Goal: Task Accomplishment & Management: Use online tool/utility

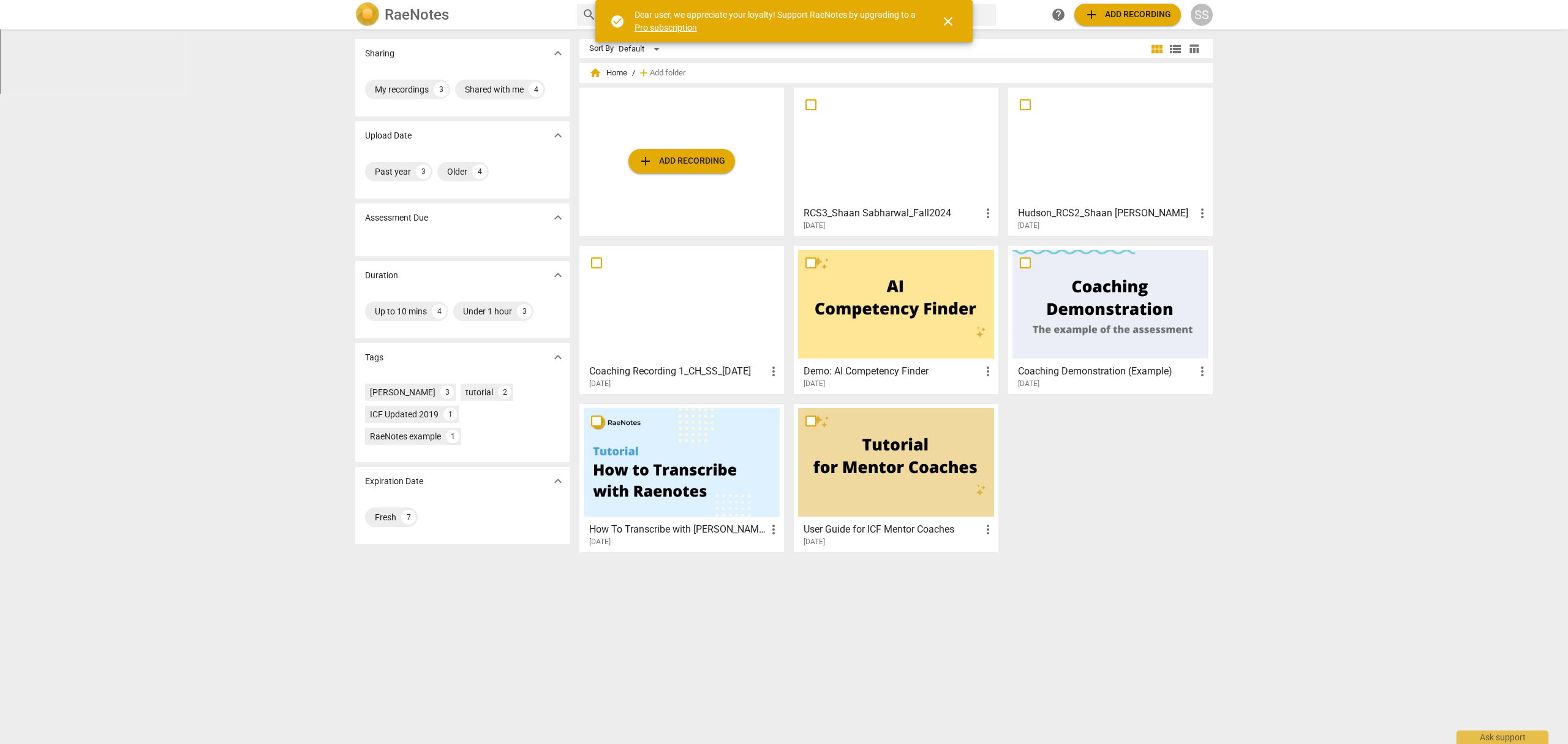
click at [681, 163] on span "add Add recording" at bounding box center [681, 160] width 87 height 15
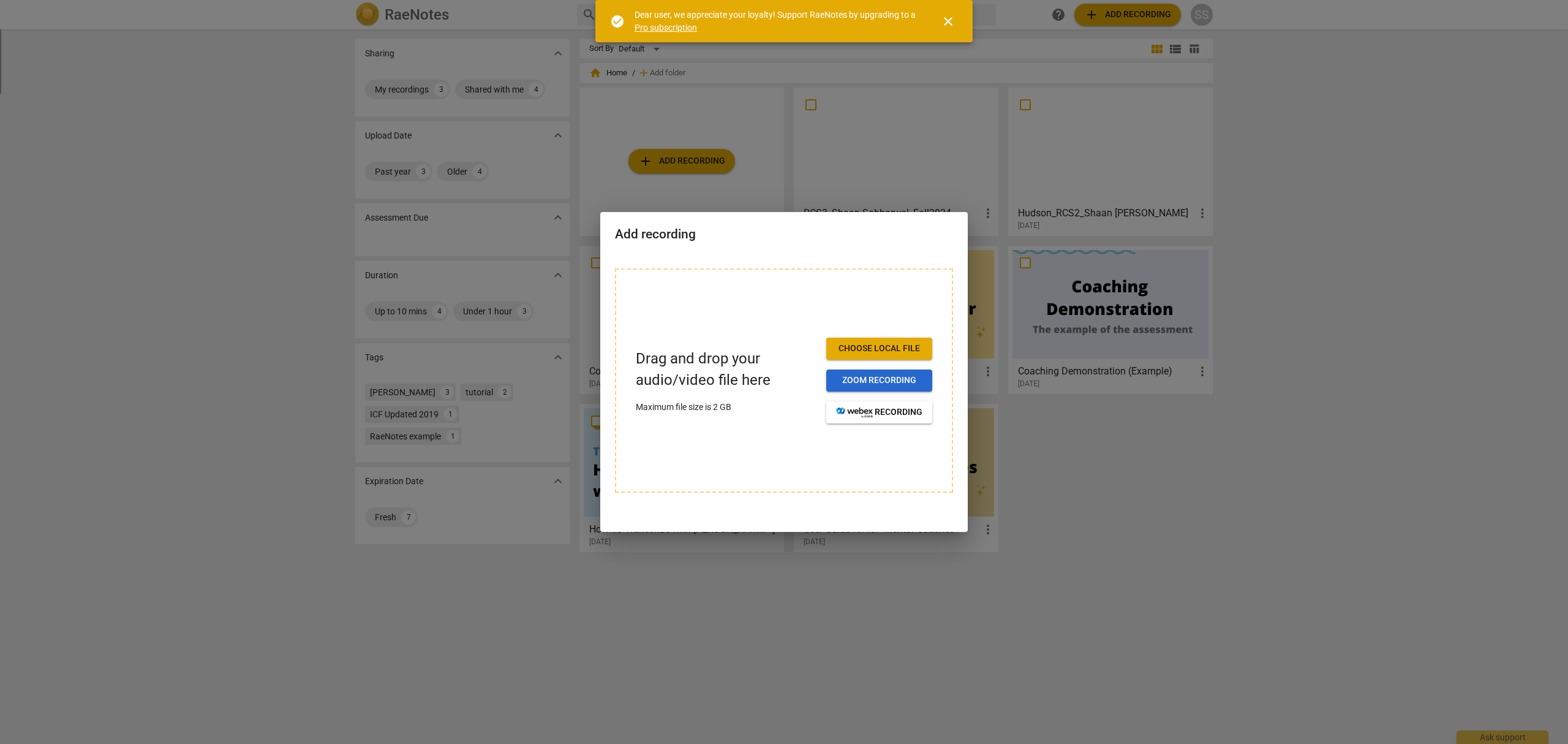
click at [899, 376] on span "Zoom recording" at bounding box center [879, 380] width 86 height 12
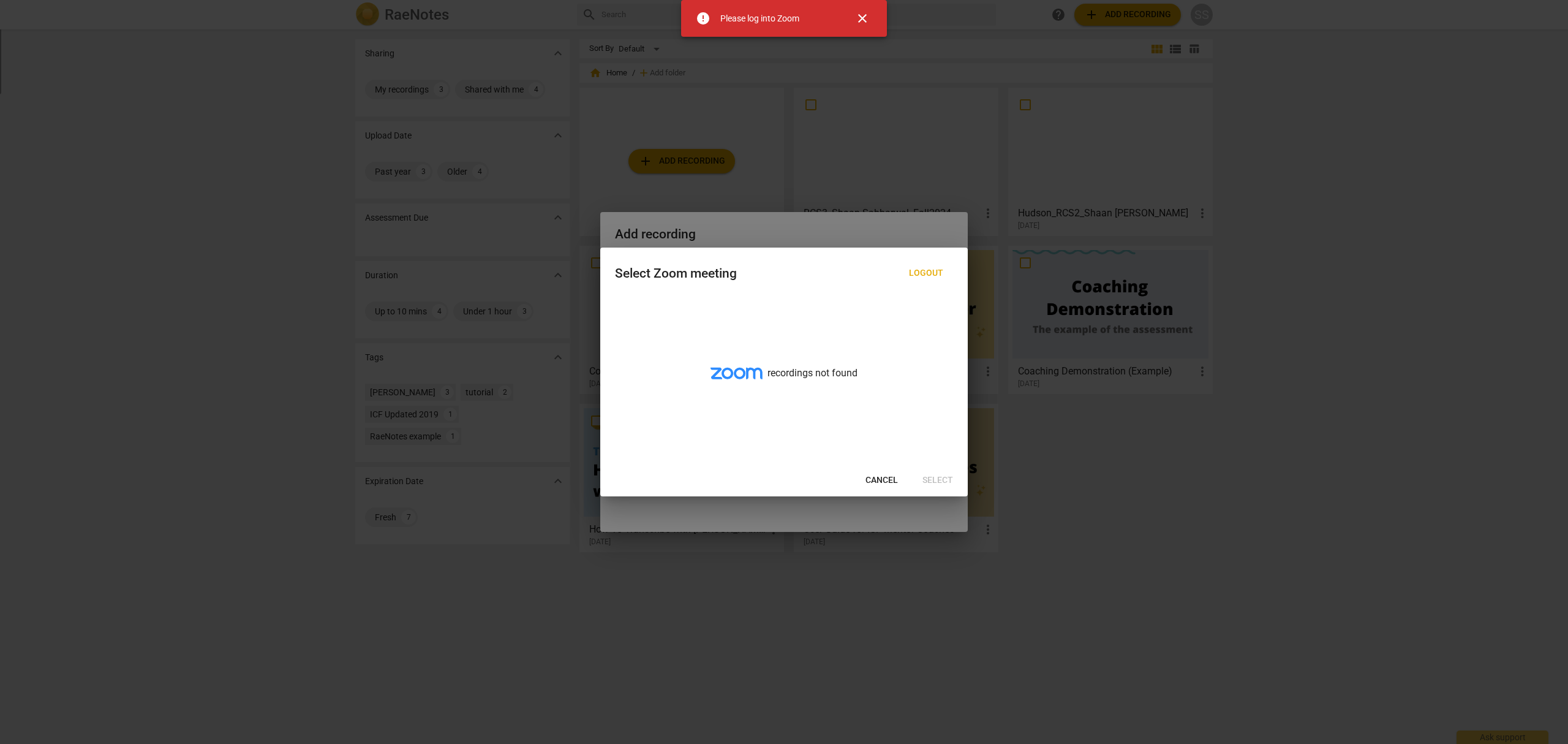
click at [889, 476] on span "Cancel" at bounding box center [881, 480] width 33 height 12
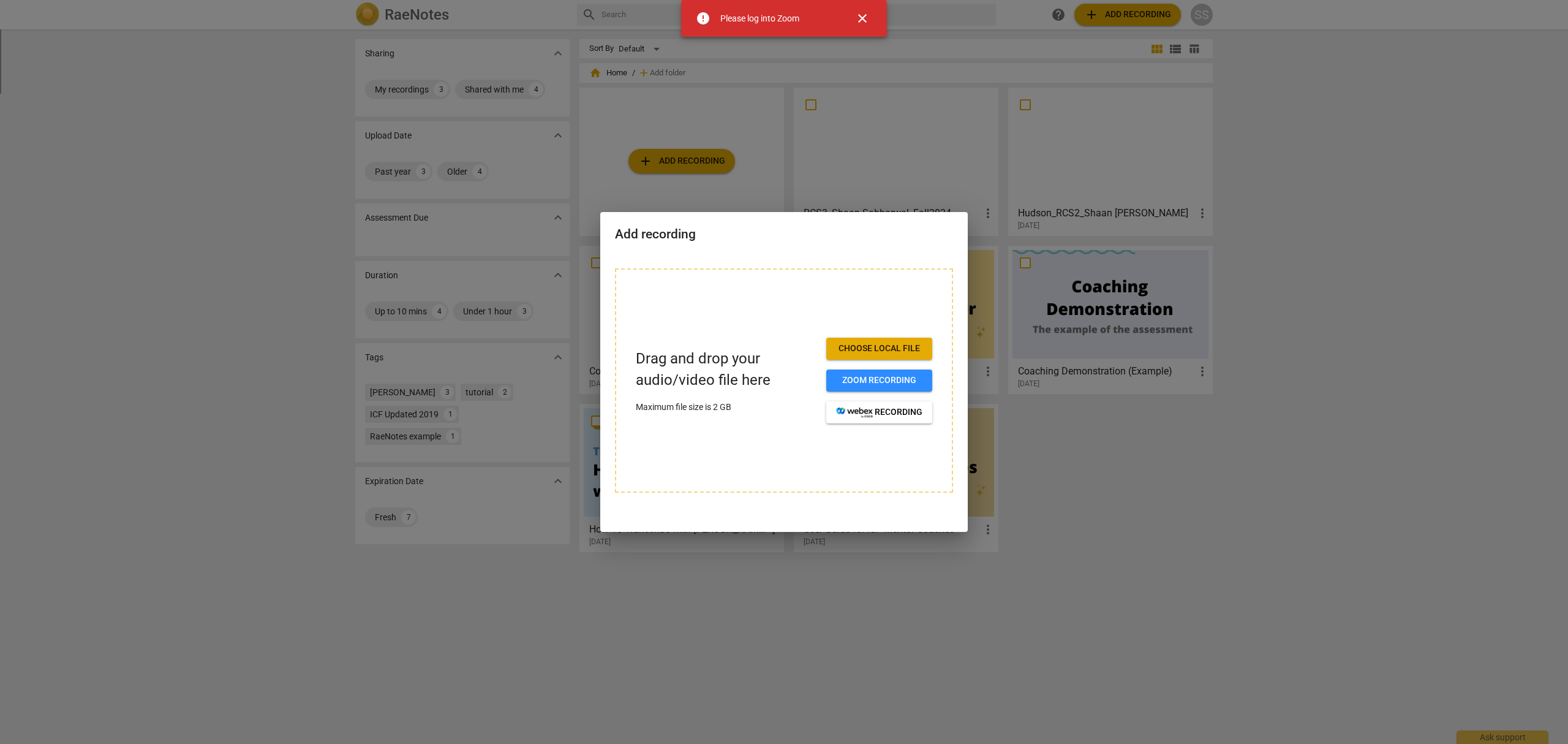
click at [893, 342] on span "Choose local file" at bounding box center [879, 348] width 86 height 12
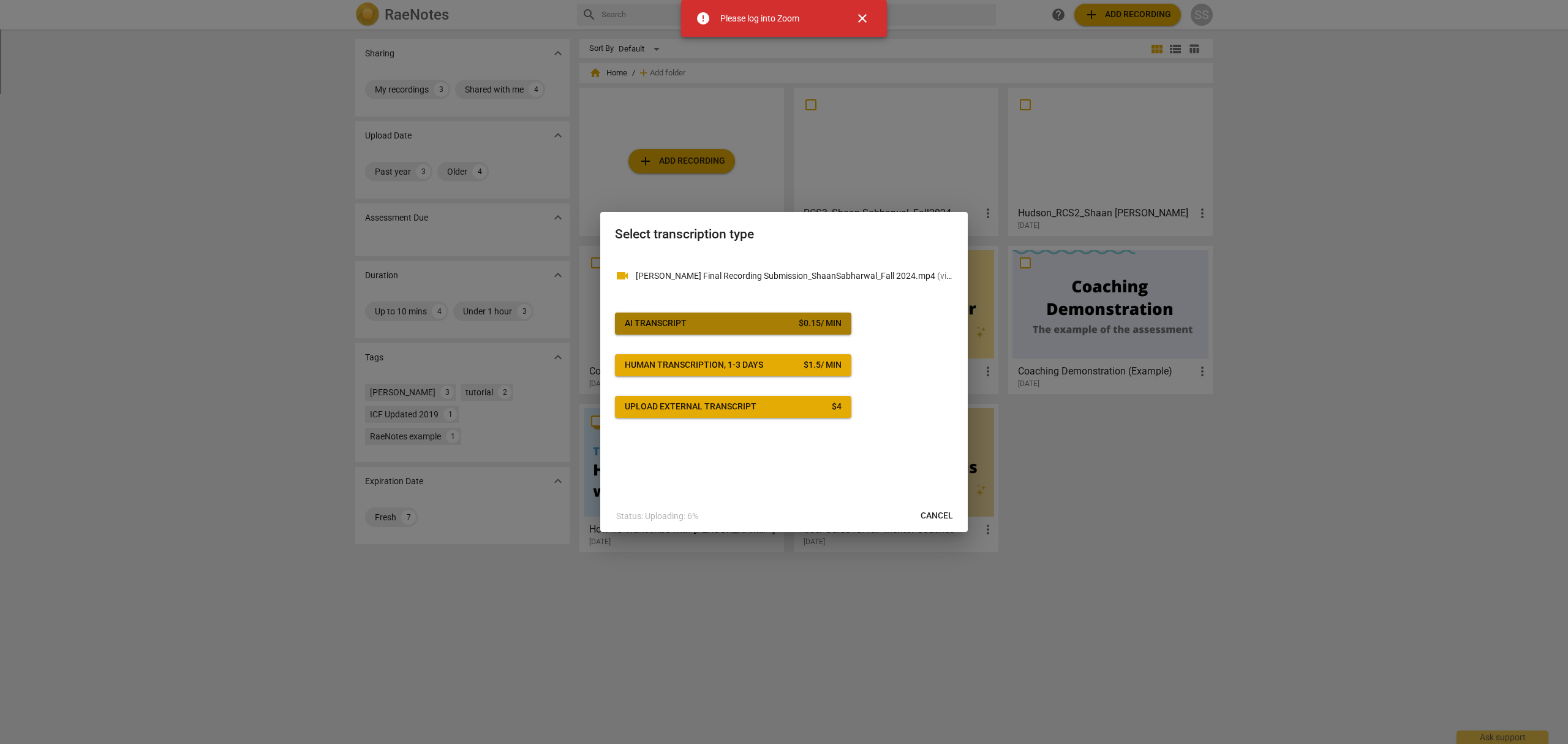
click at [730, 319] on span "AI Transcript $ 0.15 / min" at bounding box center [733, 323] width 217 height 12
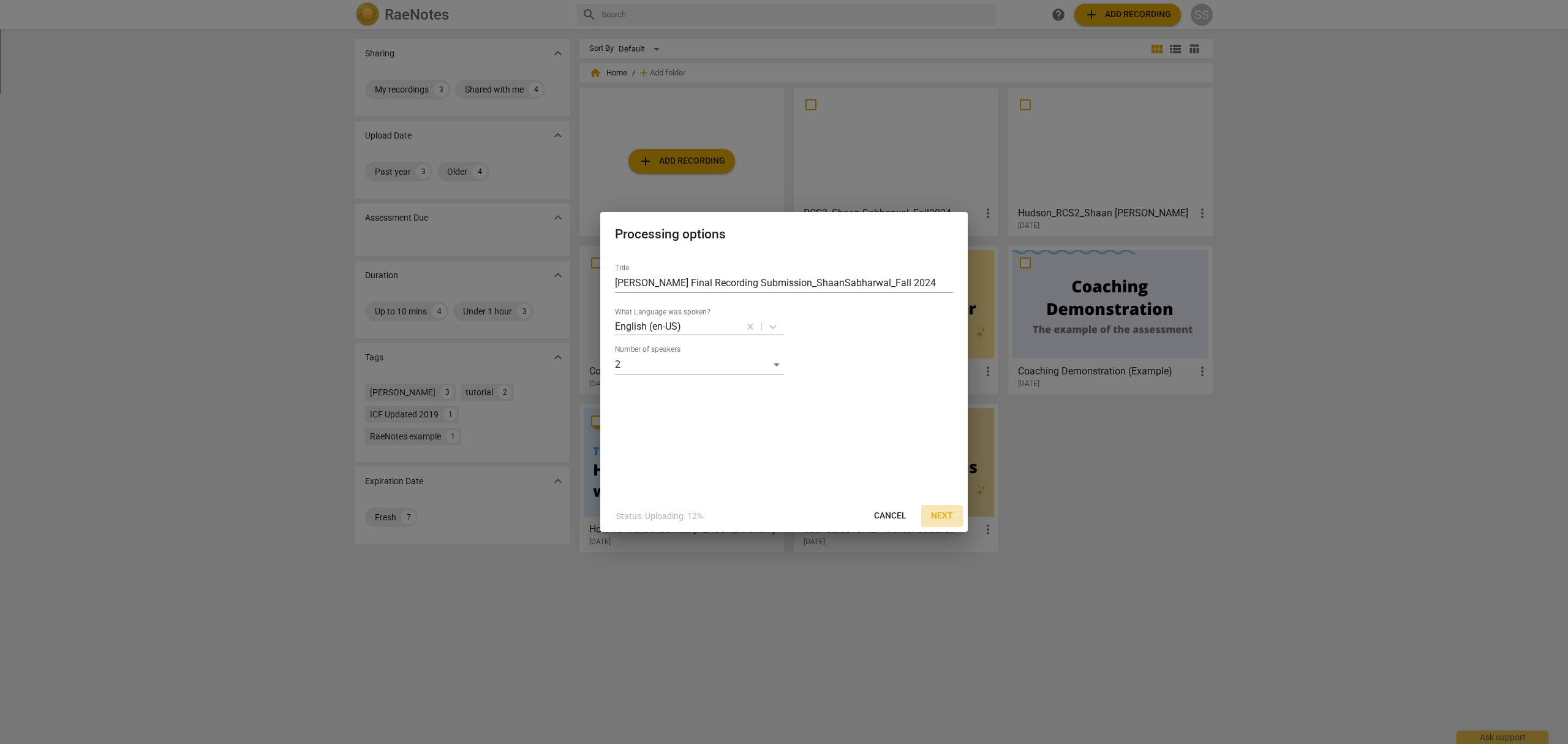
click at [939, 509] on button "Next" at bounding box center [942, 516] width 41 height 22
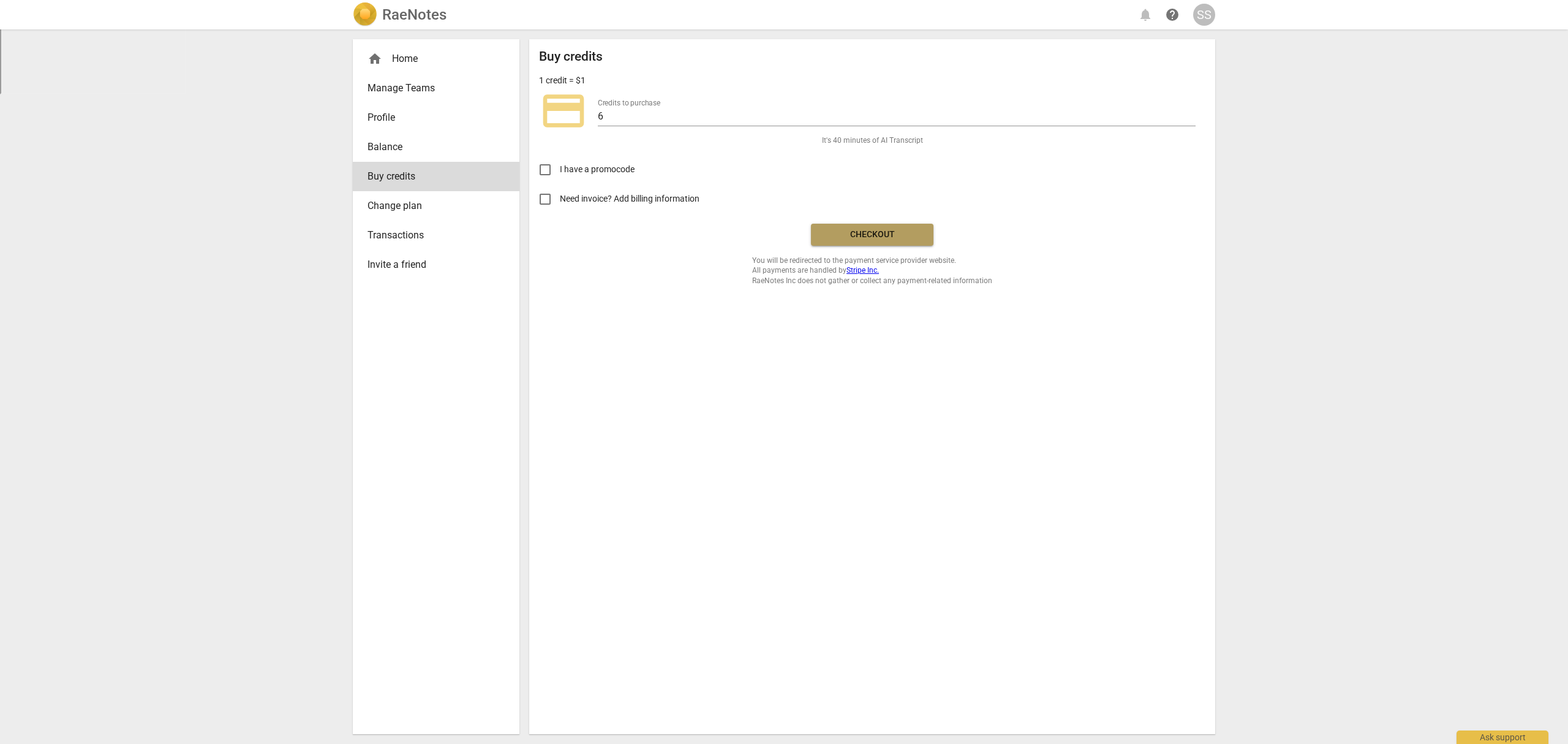
click at [898, 234] on span "Checkout" at bounding box center [872, 234] width 103 height 12
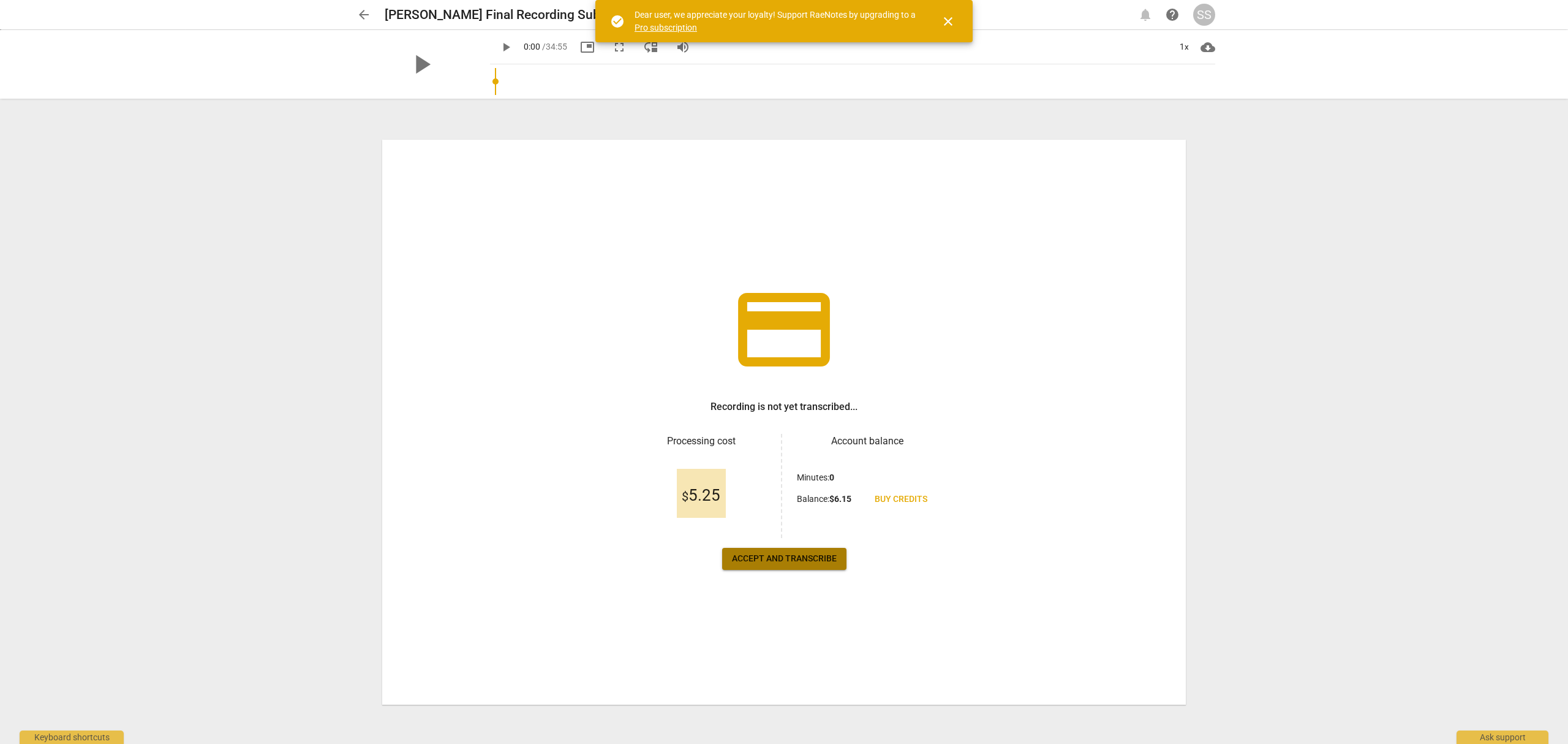
click at [812, 565] on span "Accept and transcribe" at bounding box center [784, 559] width 105 height 12
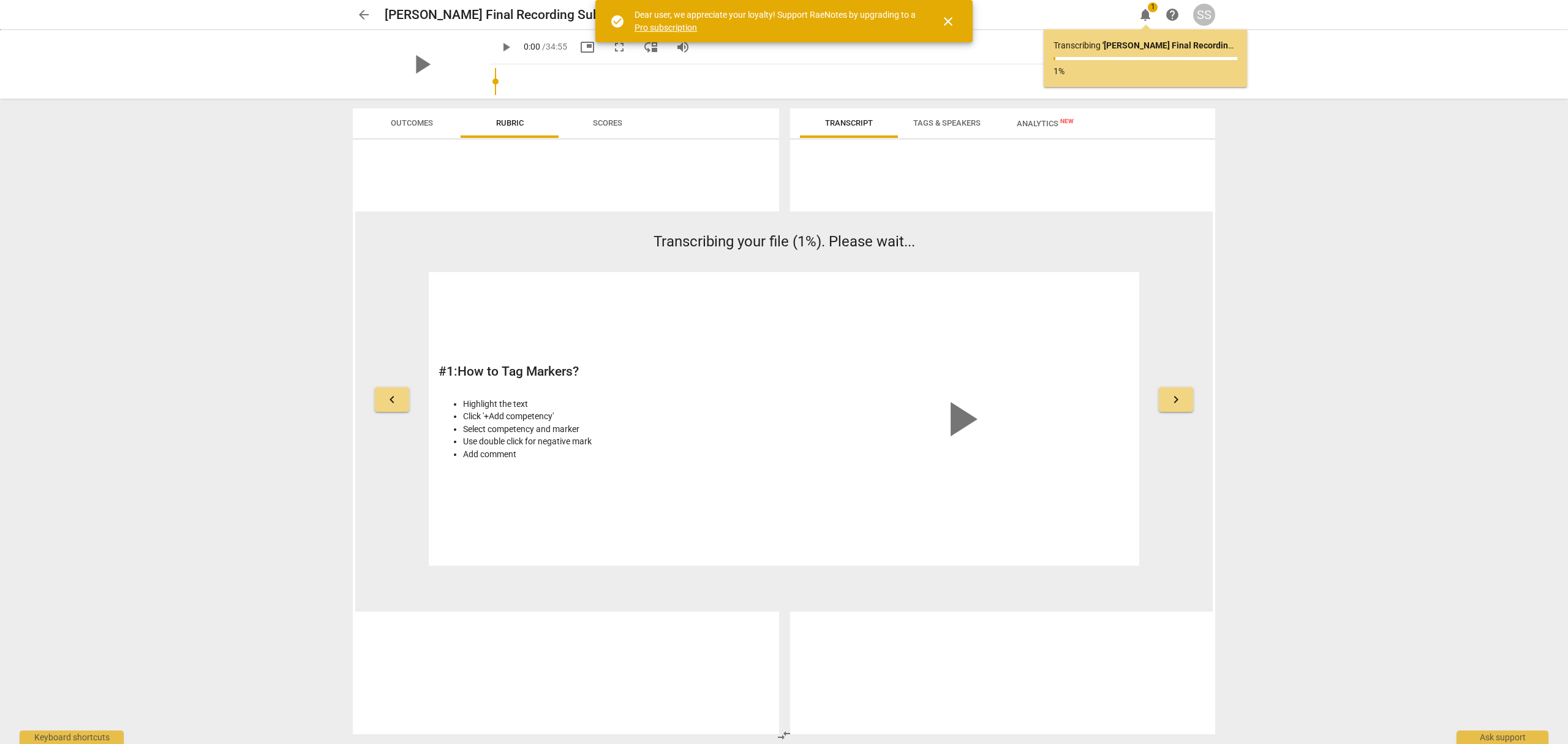
click at [954, 20] on span "close" at bounding box center [948, 21] width 15 height 15
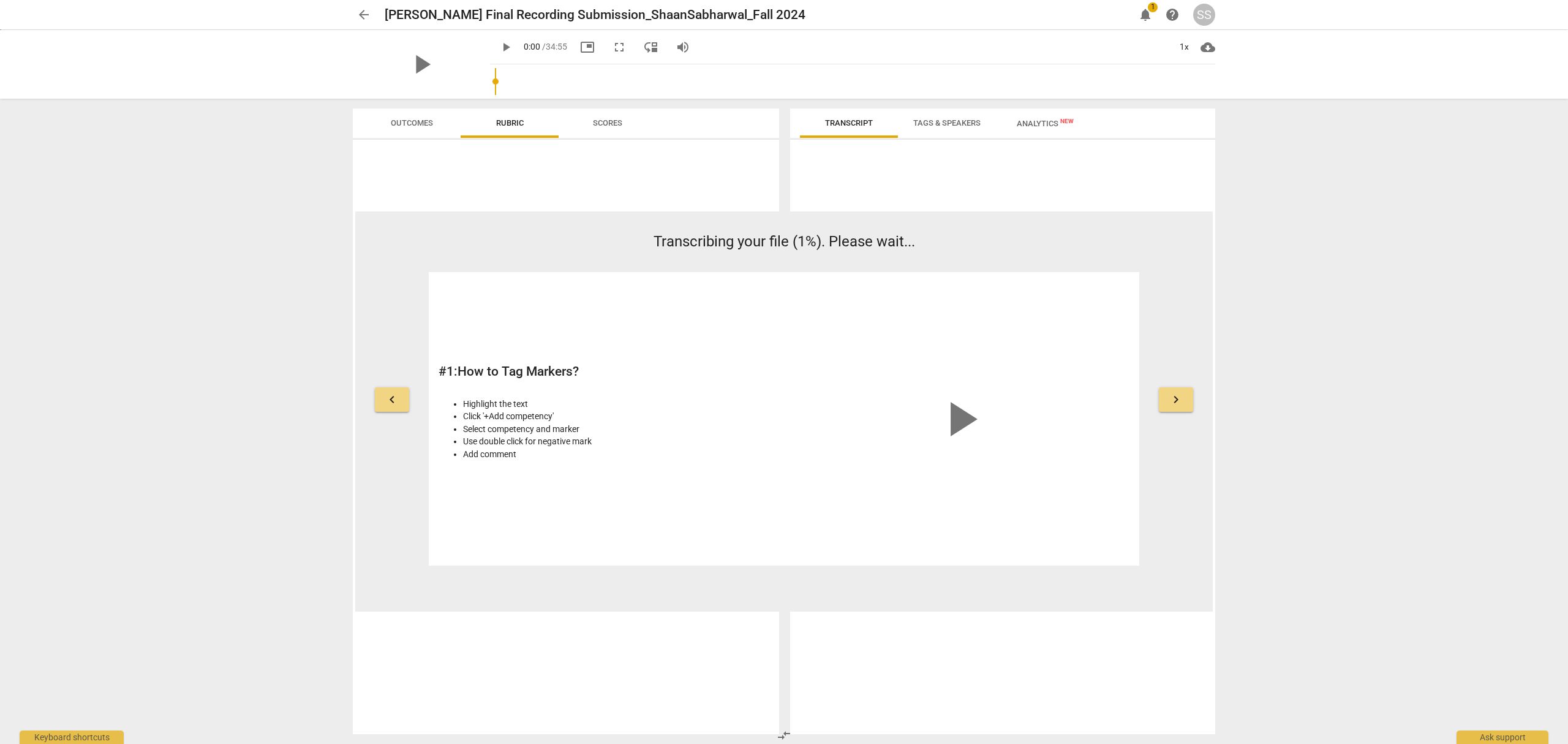
click at [1144, 10] on span "notifications" at bounding box center [1145, 15] width 15 height 15
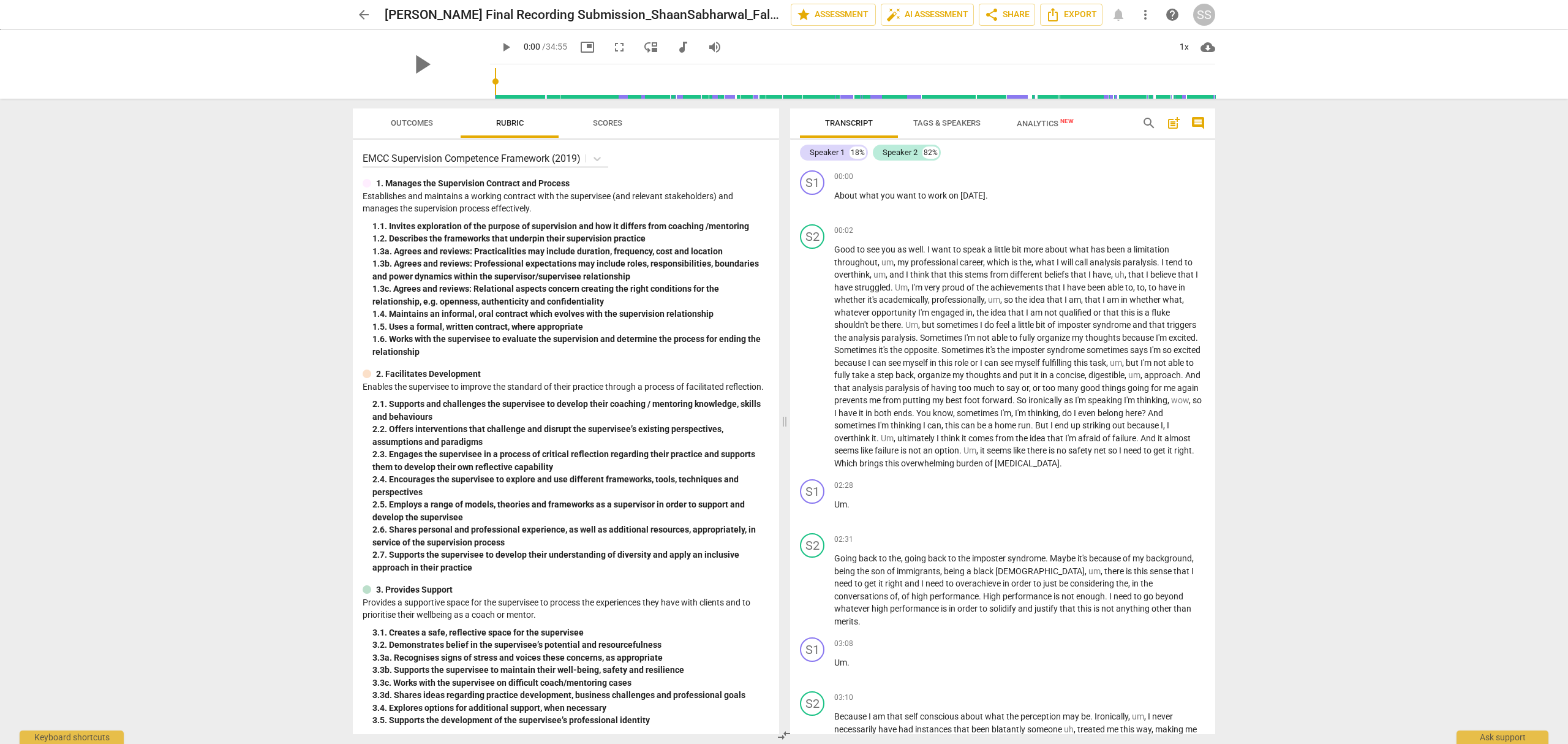
click at [1377, 447] on div "arrow_back Hudson Final Recording Submission_ShaanSabharwal_Fall 2024 edit star…" at bounding box center [784, 372] width 1568 height 744
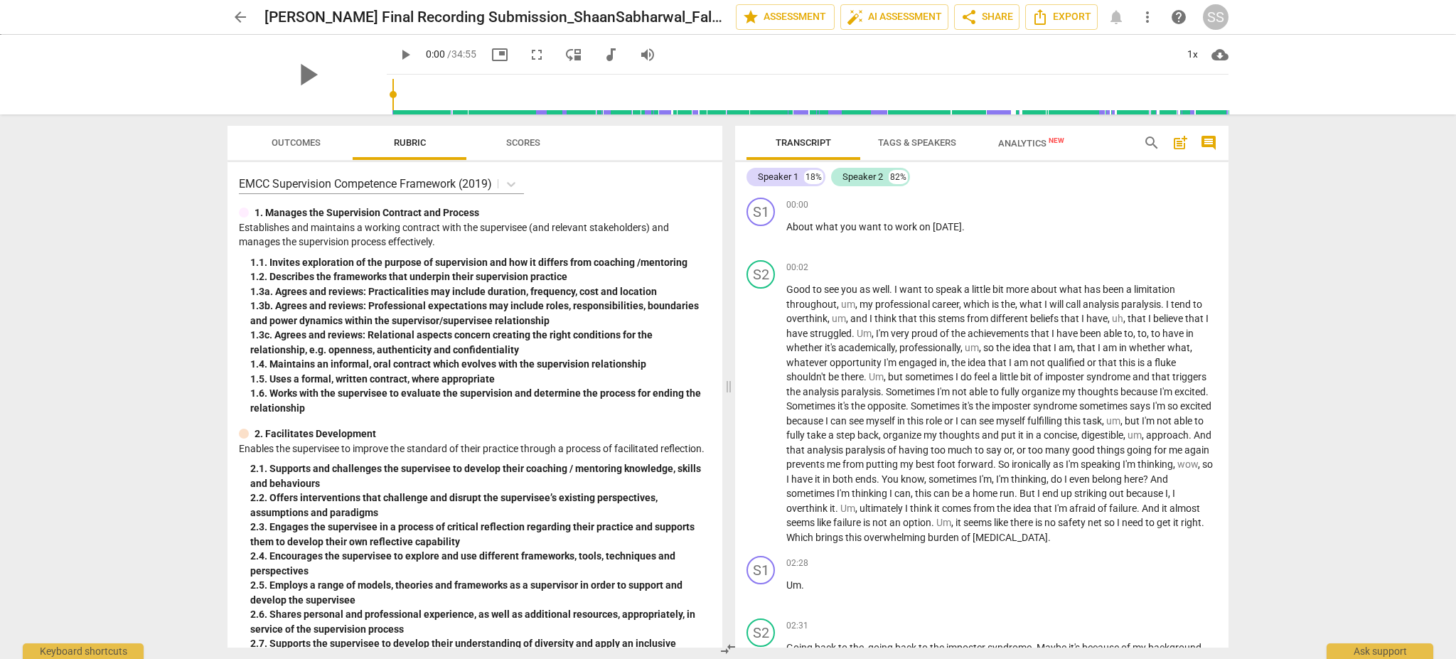
click at [1294, 404] on div "arrow_back Hudson Final Recording Submission_ShaanSabharwal_Fall 2024 edit star…" at bounding box center [728, 329] width 1456 height 659
click at [510, 182] on icon at bounding box center [511, 184] width 9 height 5
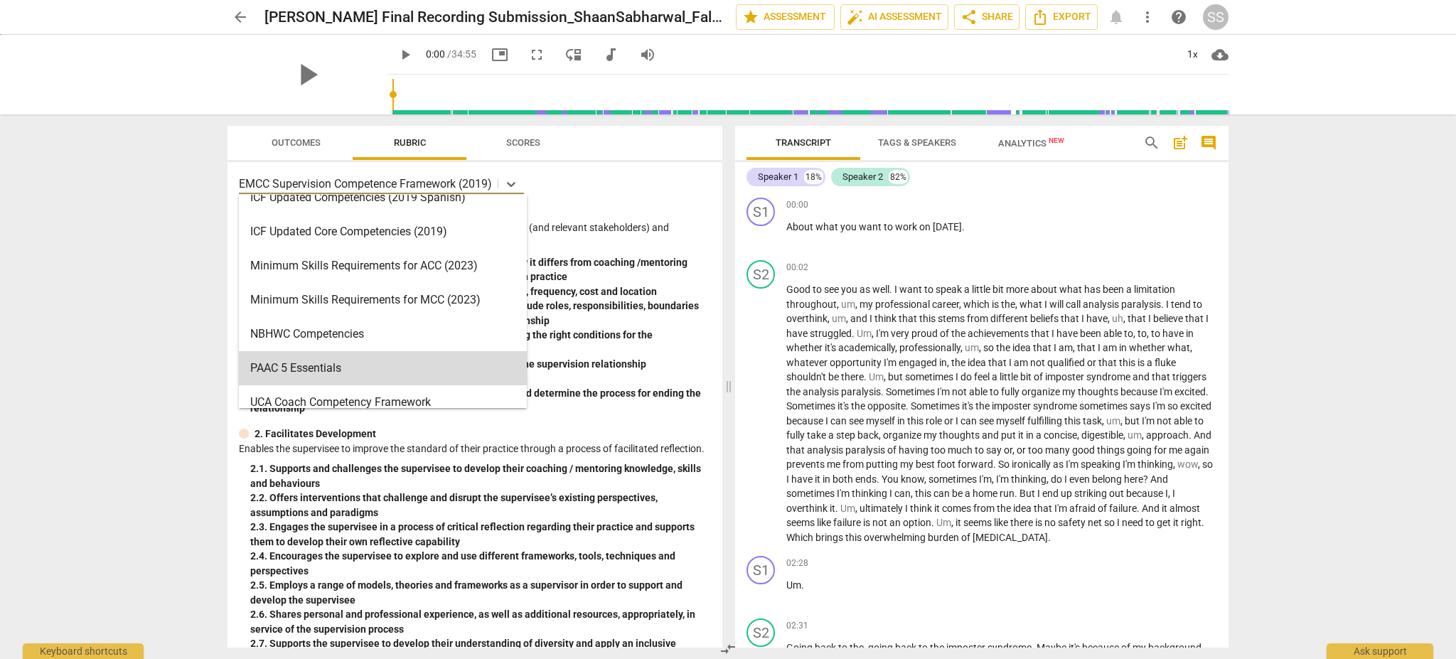
scroll to position [304, 0]
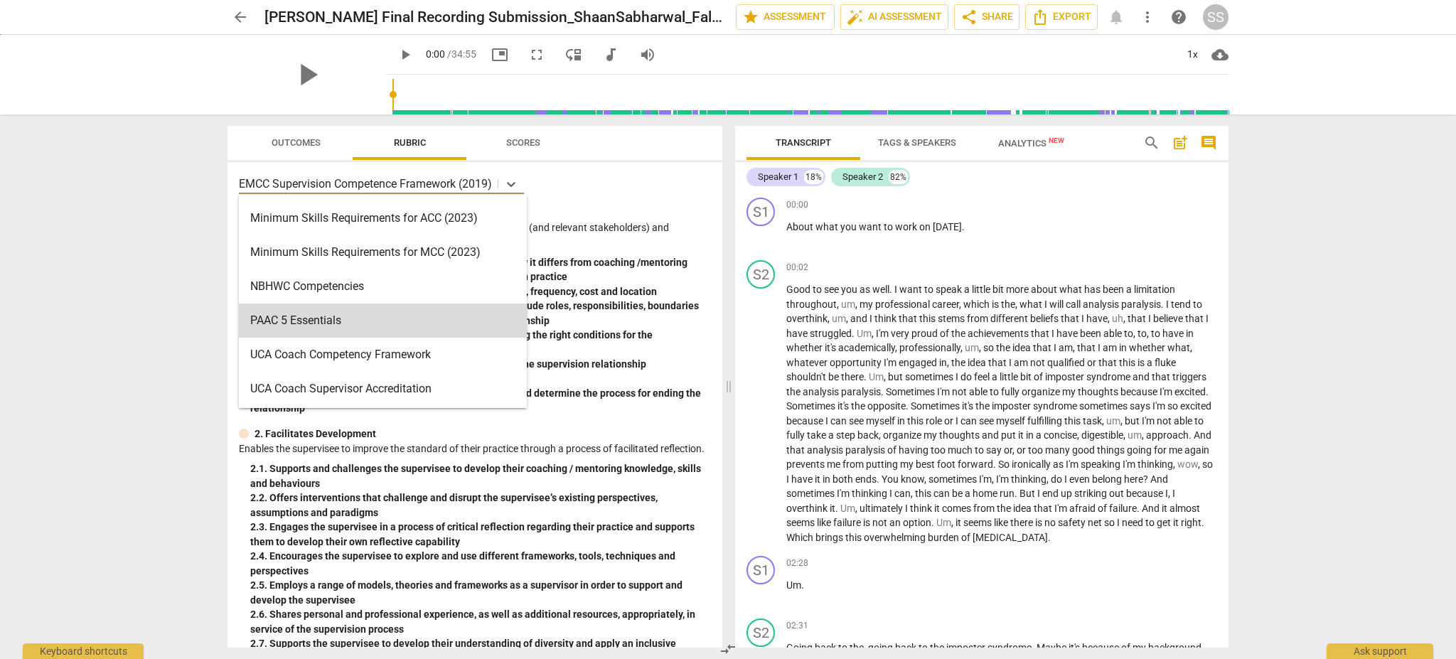
click at [149, 352] on div "arrow_back Hudson Final Recording Submission_ShaanSabharwal_Fall 2024 edit star…" at bounding box center [728, 329] width 1456 height 659
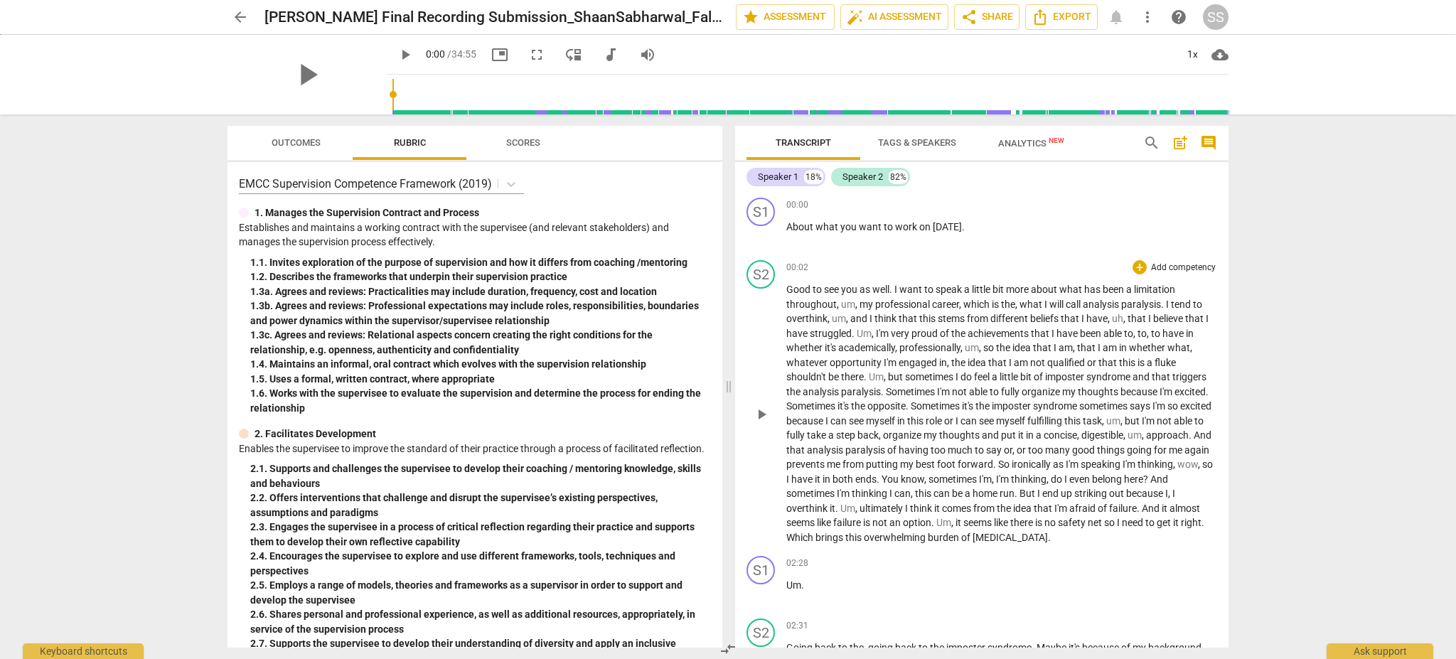
click at [1036, 357] on span "not" at bounding box center [1038, 362] width 17 height 11
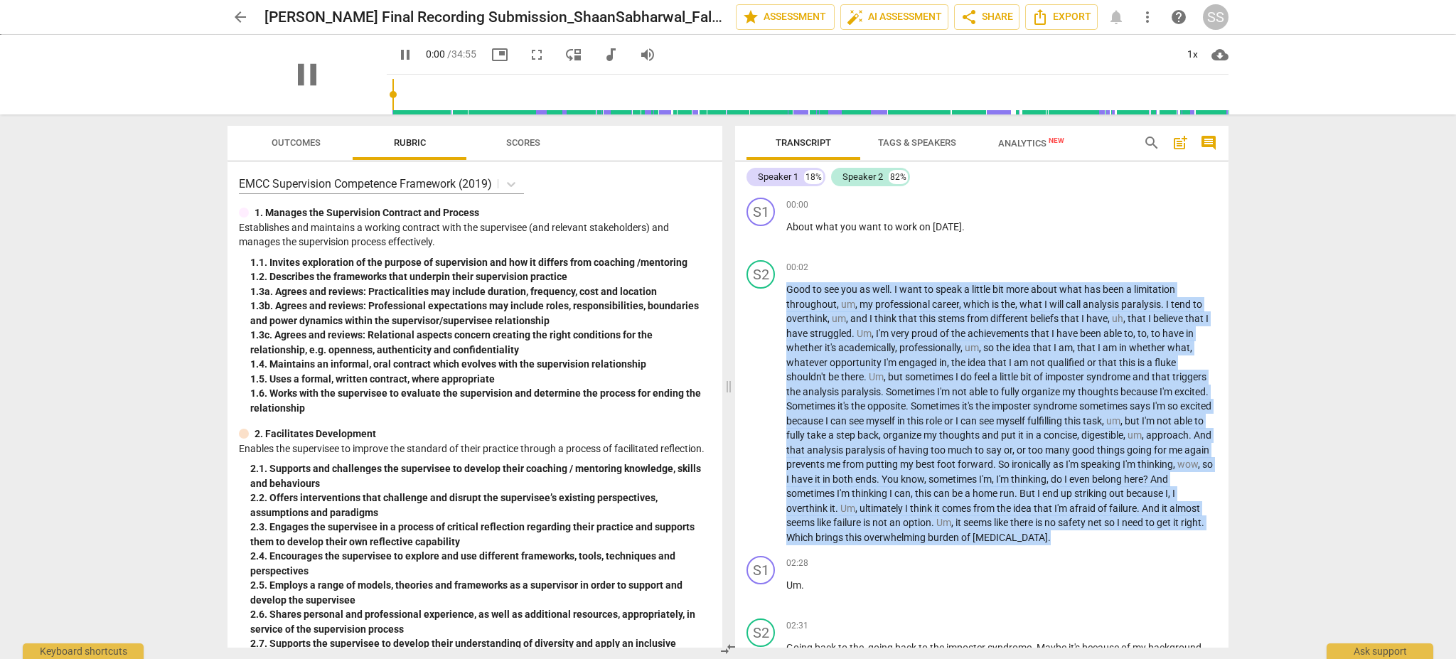
click at [1250, 304] on div "arrow_back Hudson Final Recording Submission_ShaanSabharwal_Fall 2024 edit star…" at bounding box center [728, 329] width 1456 height 659
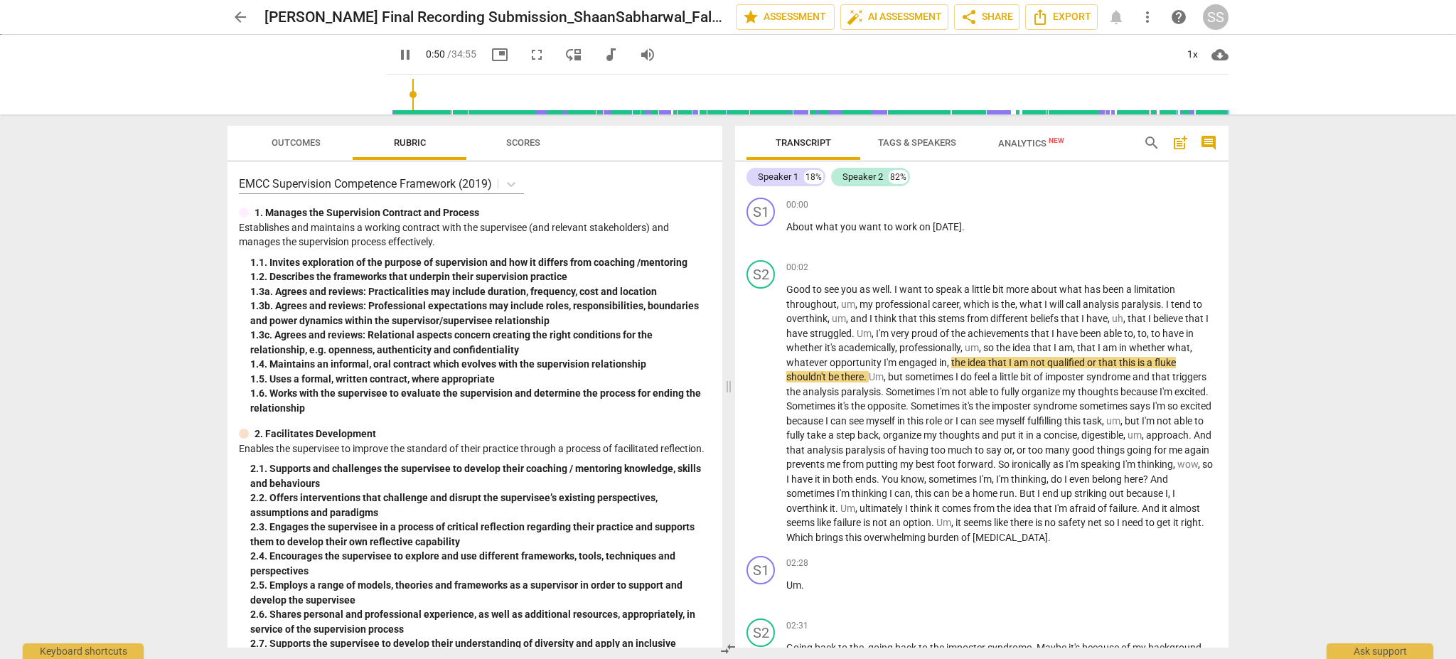
click at [1320, 340] on div "arrow_back Hudson Final Recording Submission_ShaanSabharwal_Fall 2024 edit star…" at bounding box center [728, 329] width 1456 height 659
click at [1235, 413] on div "Transcript Tags & Speakers Analytics New search post_add comment Speaker 1 18% …" at bounding box center [984, 386] width 510 height 545
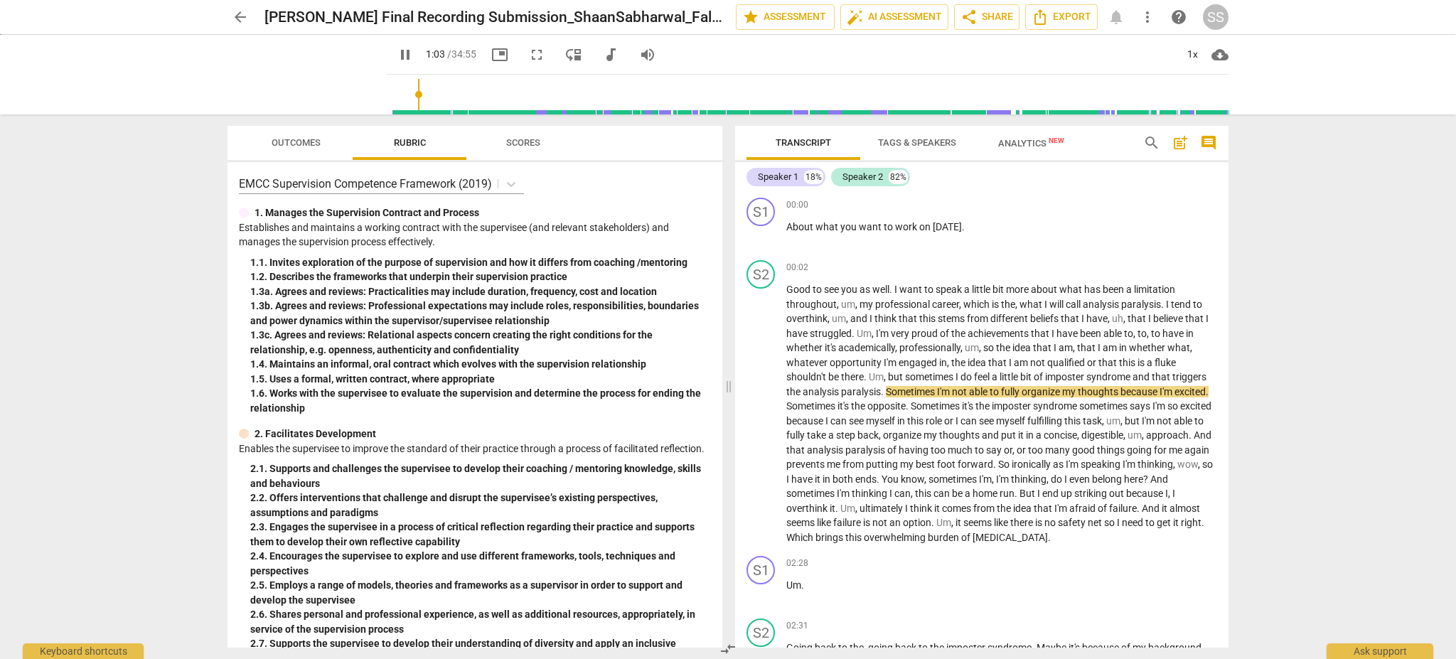
click at [1310, 467] on div "arrow_back Hudson Final Recording Submission_ShaanSabharwal_Fall 2024 edit star…" at bounding box center [728, 329] width 1456 height 659
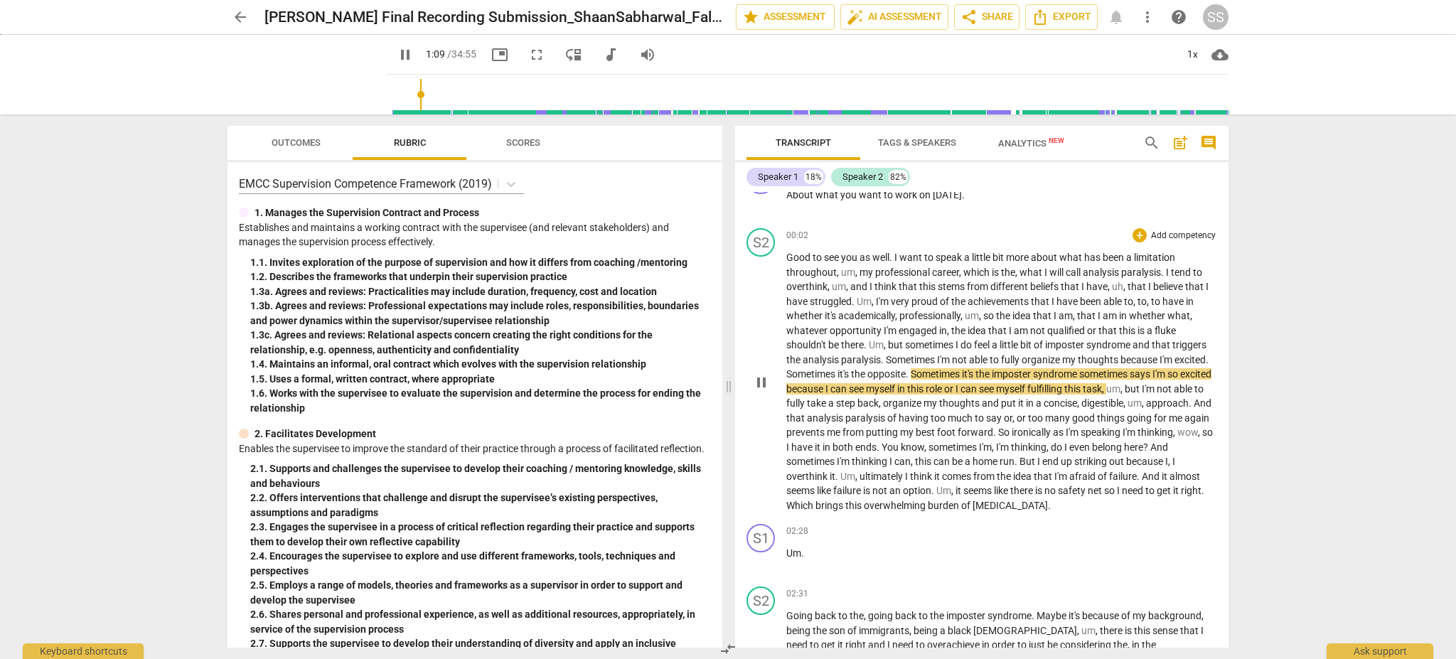
scroll to position [33, 0]
click at [397, 50] on span "pause" at bounding box center [405, 54] width 17 height 17
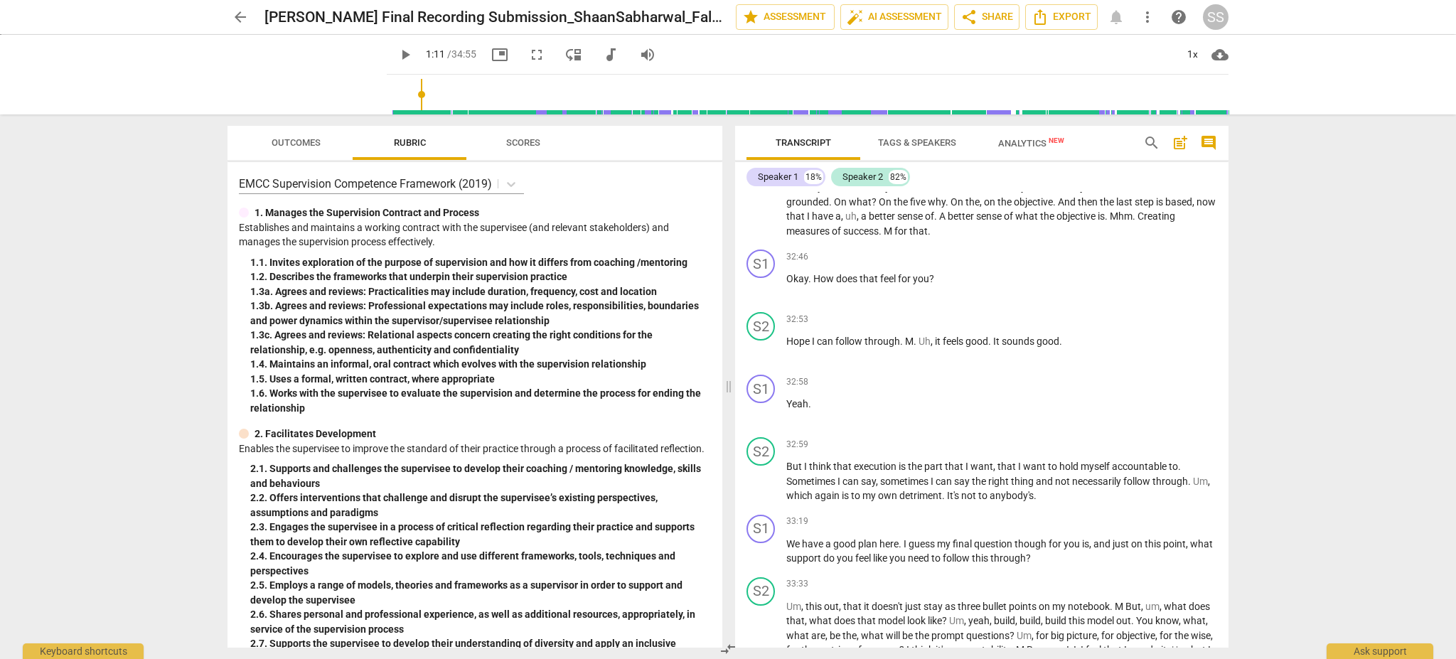
scroll to position [7370, 0]
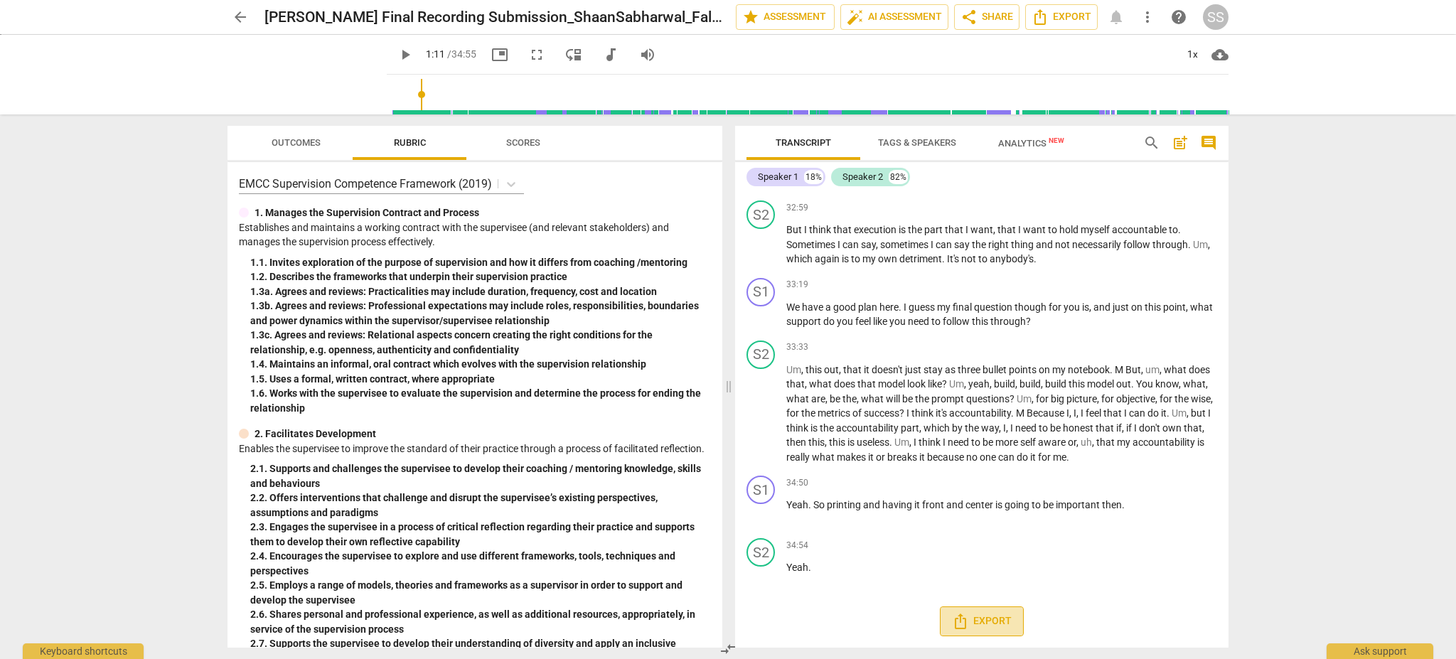
click at [948, 624] on button "Export" at bounding box center [982, 621] width 84 height 30
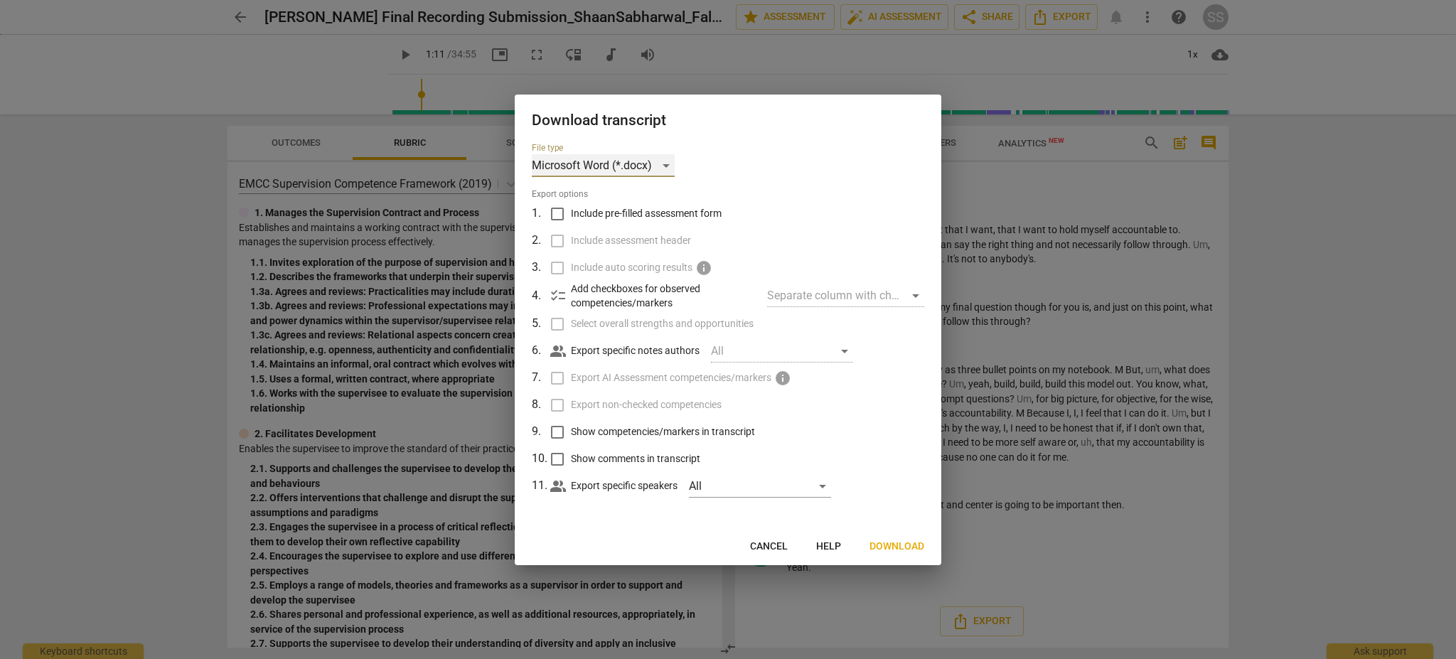
click at [661, 166] on div "Microsoft Word (*.docx)" at bounding box center [603, 165] width 143 height 23
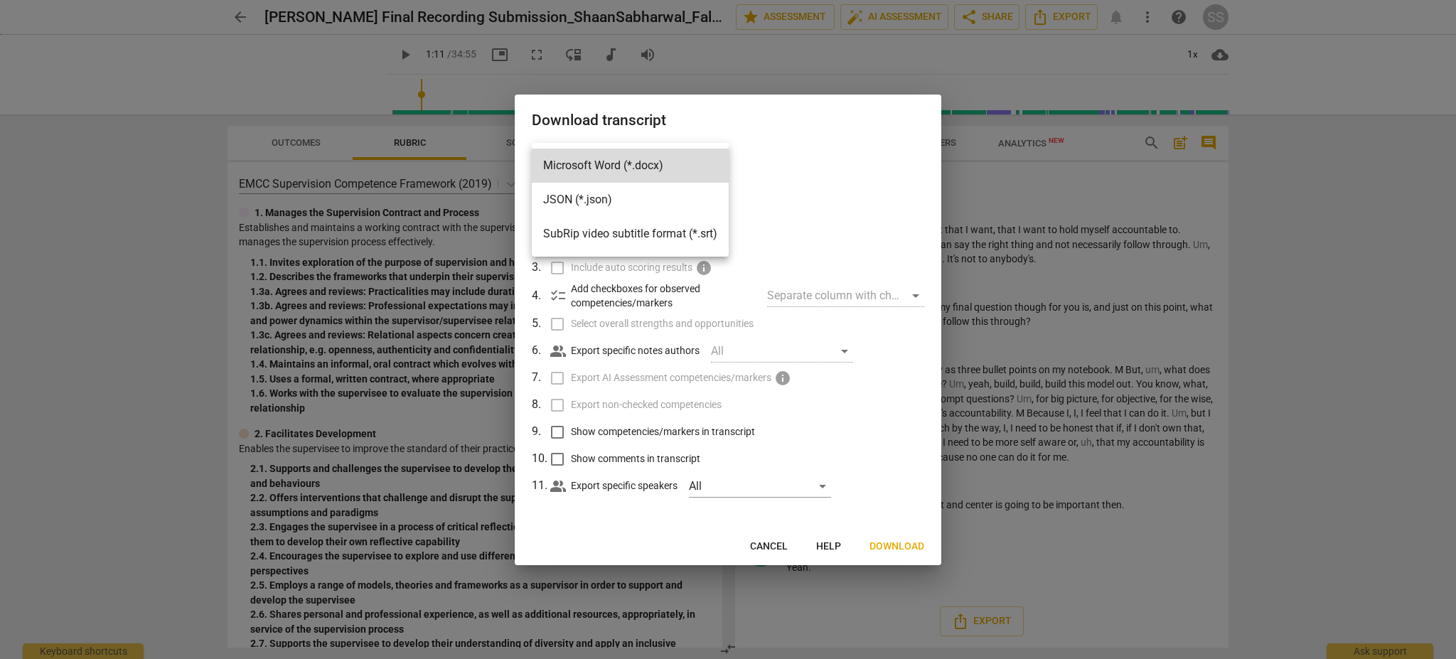
click at [814, 146] on div at bounding box center [728, 329] width 1456 height 659
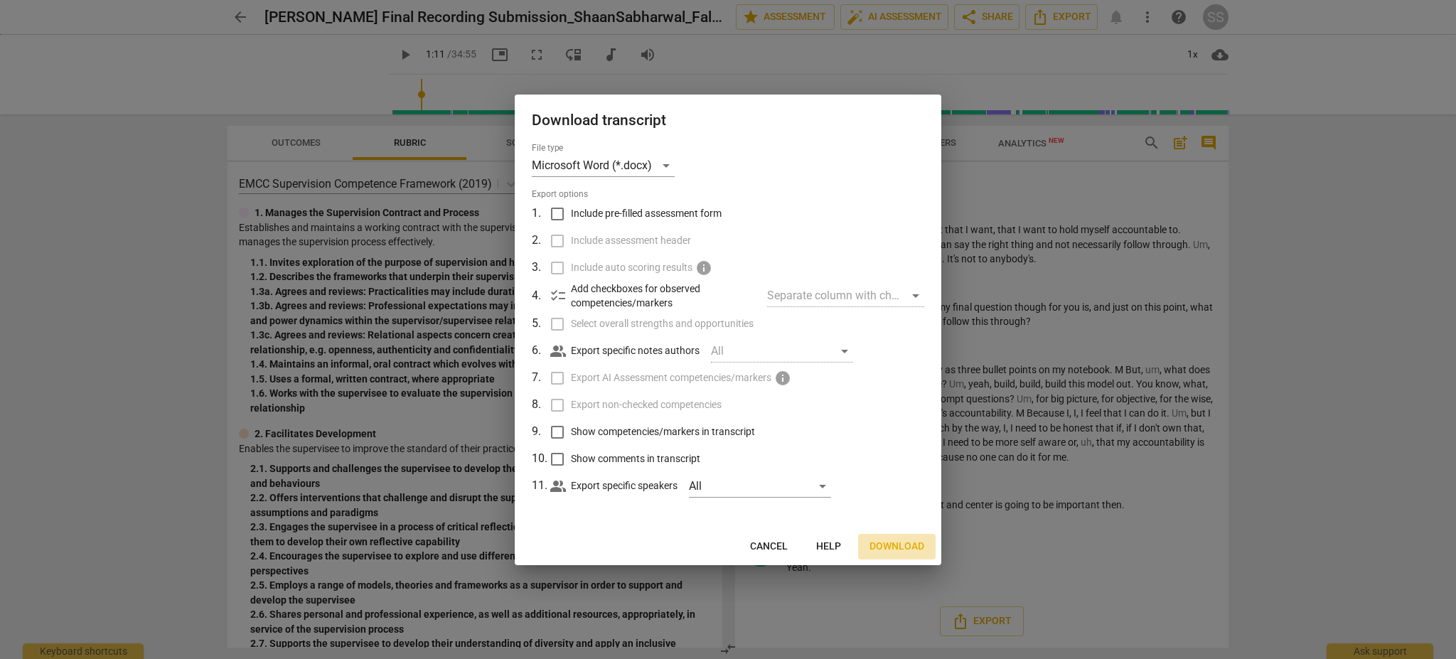
click at [899, 546] on span "Download" at bounding box center [896, 547] width 55 height 14
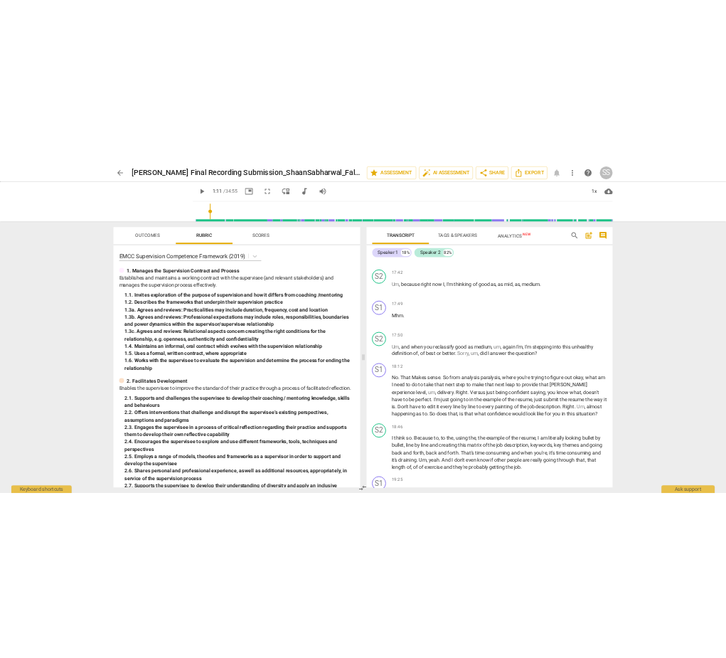
scroll to position [0, 0]
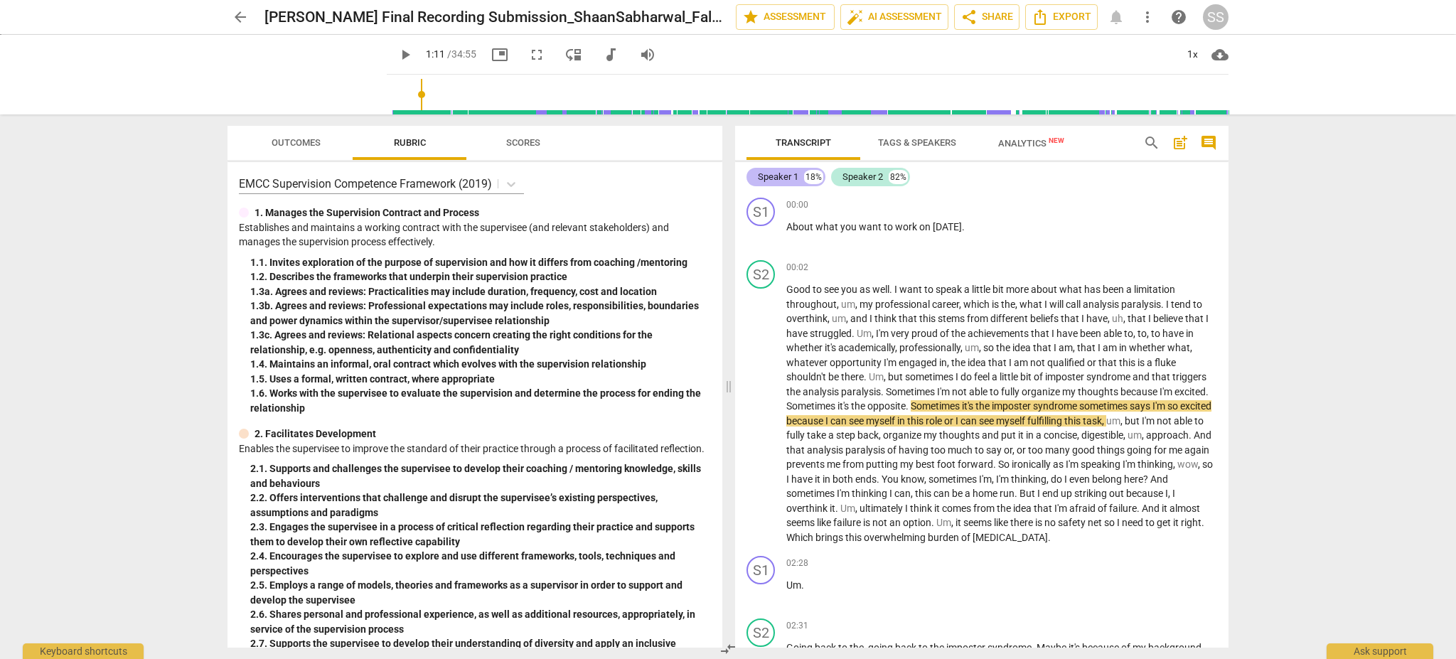
click at [771, 175] on div "Speaker 1" at bounding box center [778, 177] width 41 height 14
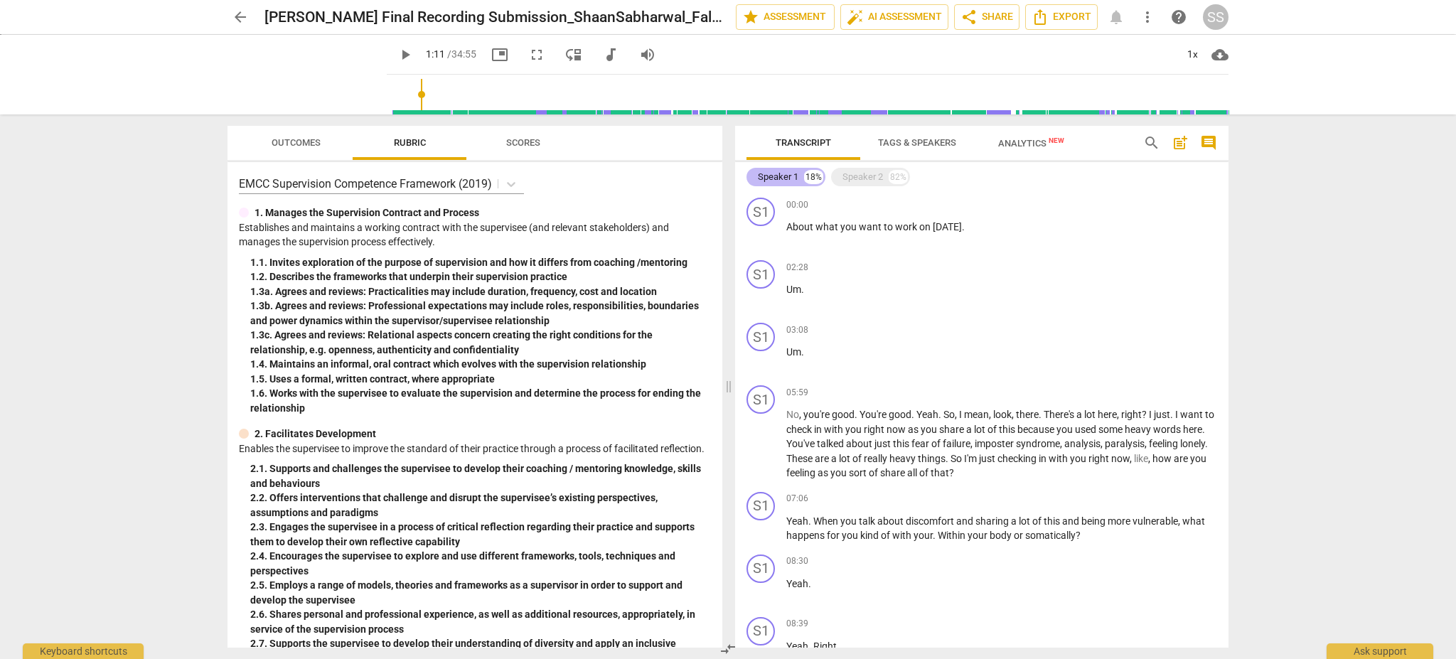
click at [776, 177] on div "Speaker 1" at bounding box center [778, 177] width 41 height 14
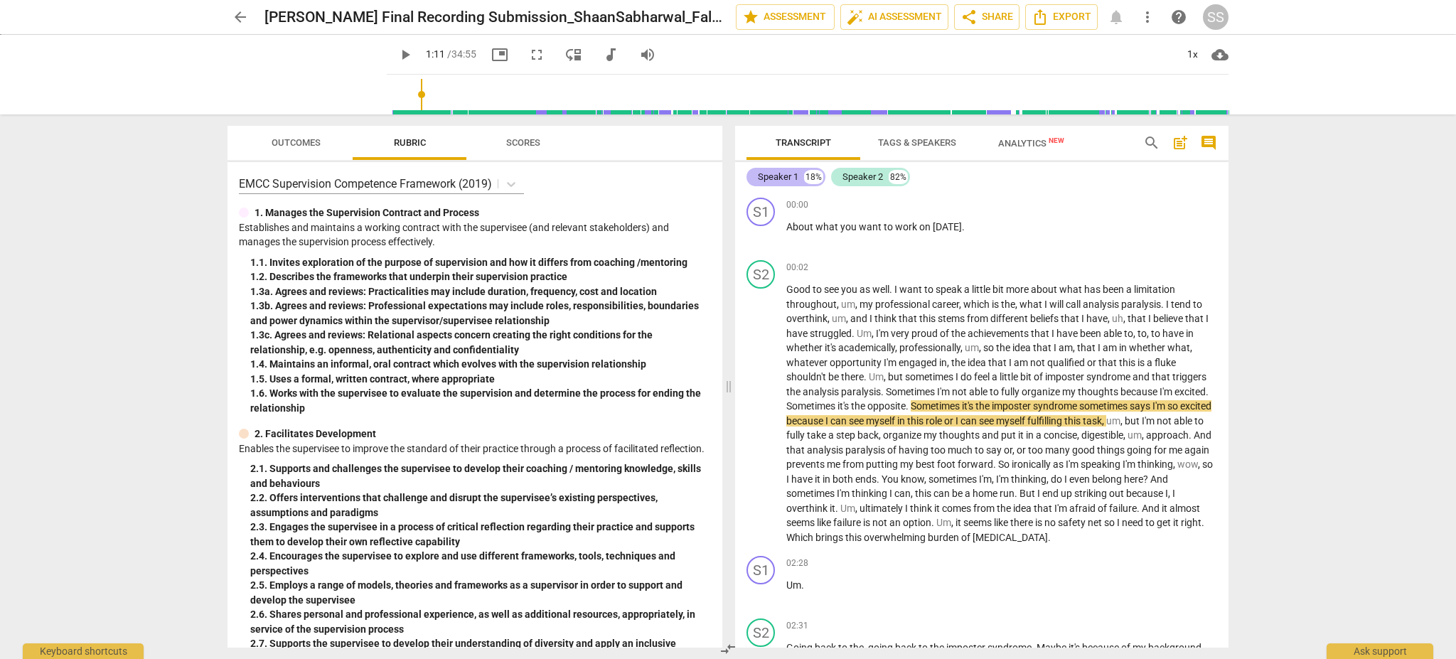
click at [772, 176] on div "Speaker 1" at bounding box center [778, 177] width 41 height 14
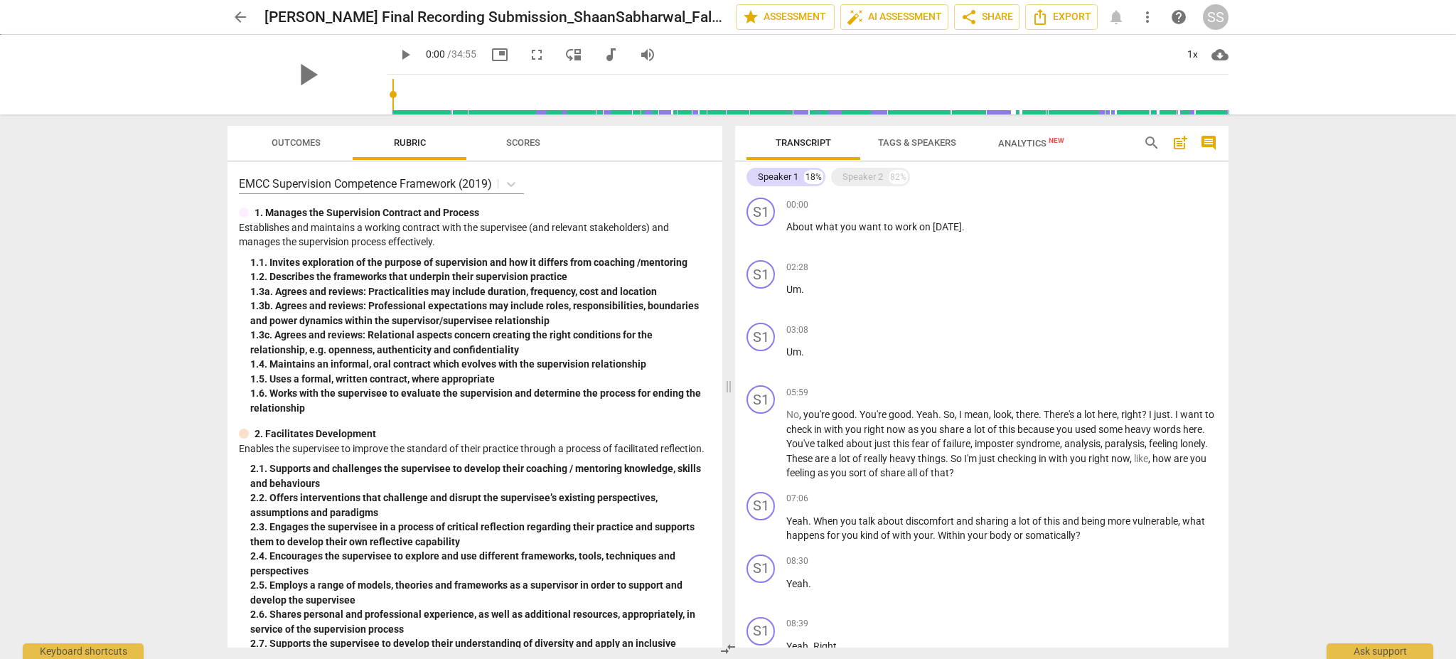
drag, startPoint x: 392, startPoint y: 90, endPoint x: 360, endPoint y: 89, distance: 32.0
click at [392, 89] on input "range" at bounding box center [810, 94] width 836 height 45
click at [1331, 213] on div "arrow_back Hudson Final Recording Submission_ShaanSabharwal_Fall 2024 edit star…" at bounding box center [728, 329] width 1456 height 659
click at [1338, 241] on div "arrow_back Hudson Final Recording Submission_ShaanSabharwal_Fall 2024 edit star…" at bounding box center [728, 329] width 1456 height 659
click at [808, 284] on p "Um ." at bounding box center [1001, 289] width 431 height 15
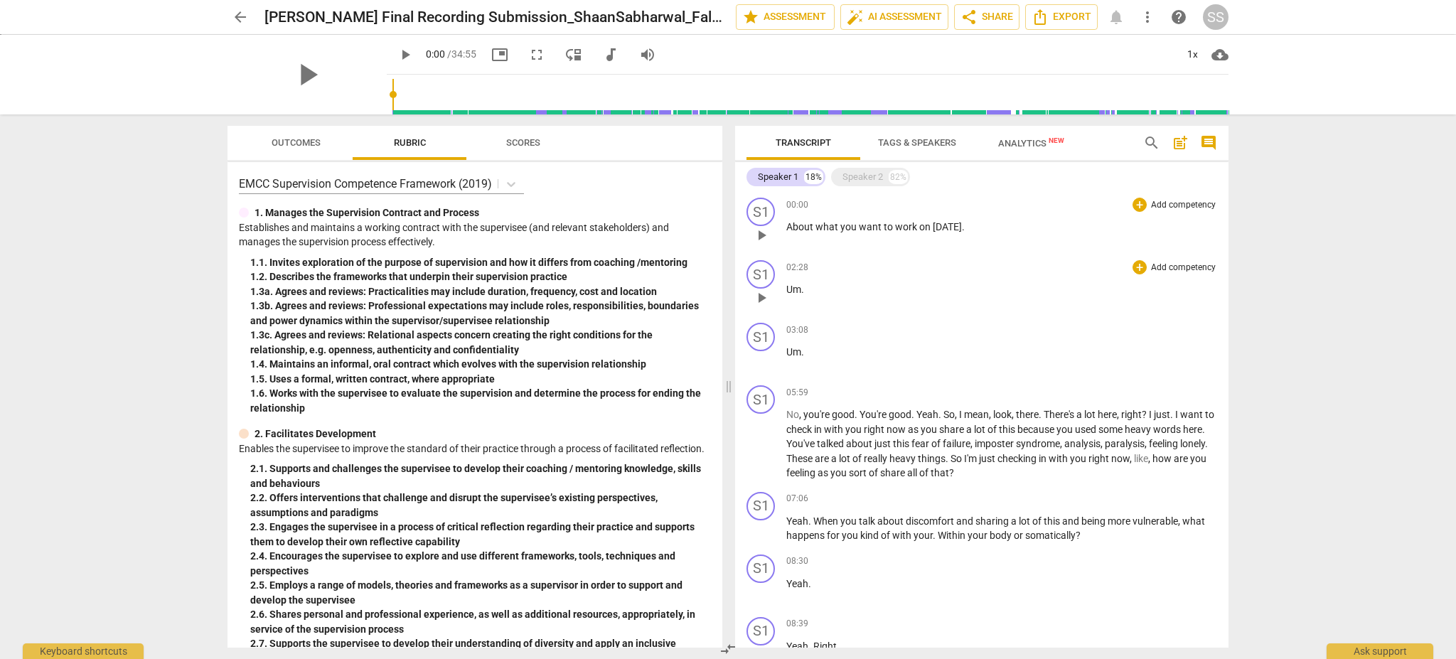
click at [798, 220] on p "About what you want to work on today ." at bounding box center [1001, 227] width 431 height 15
click at [141, 350] on div "arrow_back Hudson Final Recording Submission_ShaanSabharwal_Fall 2024 edit star…" at bounding box center [728, 329] width 1456 height 659
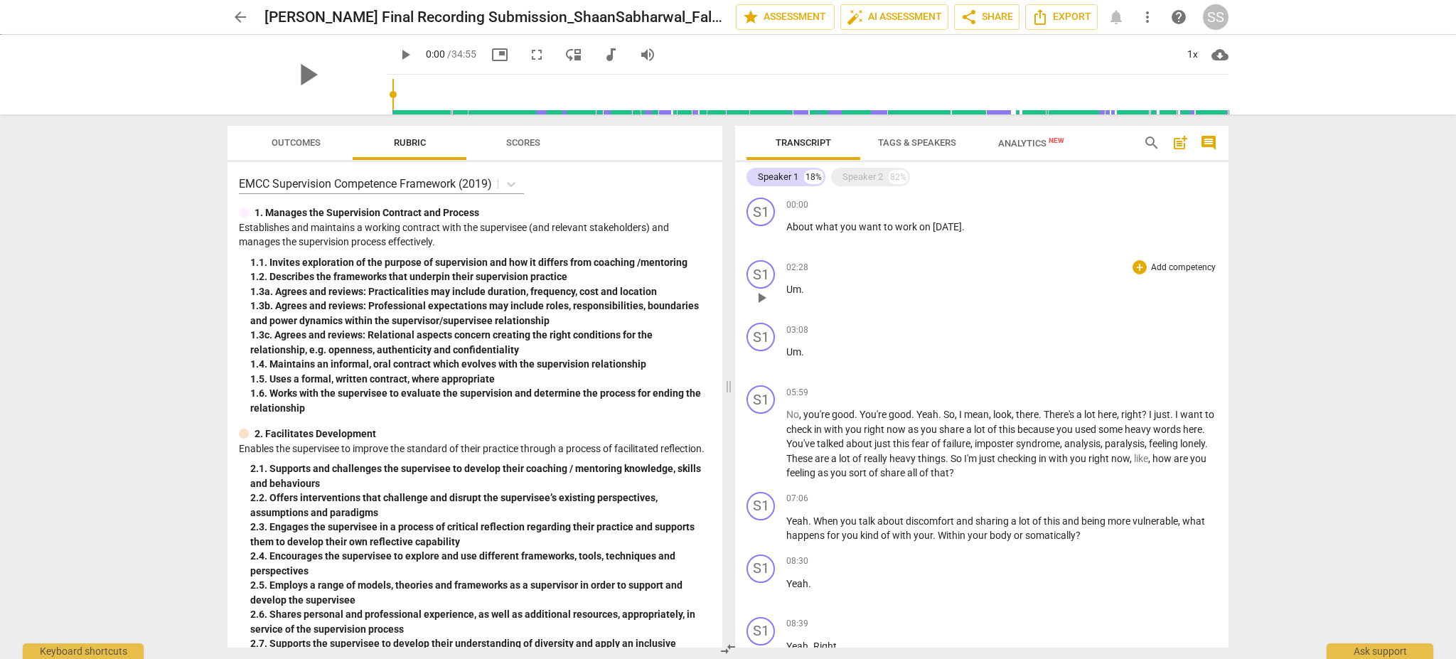
click at [144, 328] on div "arrow_back Hudson Final Recording Submission_ShaanSabharwal_Fall 2024 edit star…" at bounding box center [728, 329] width 1456 height 659
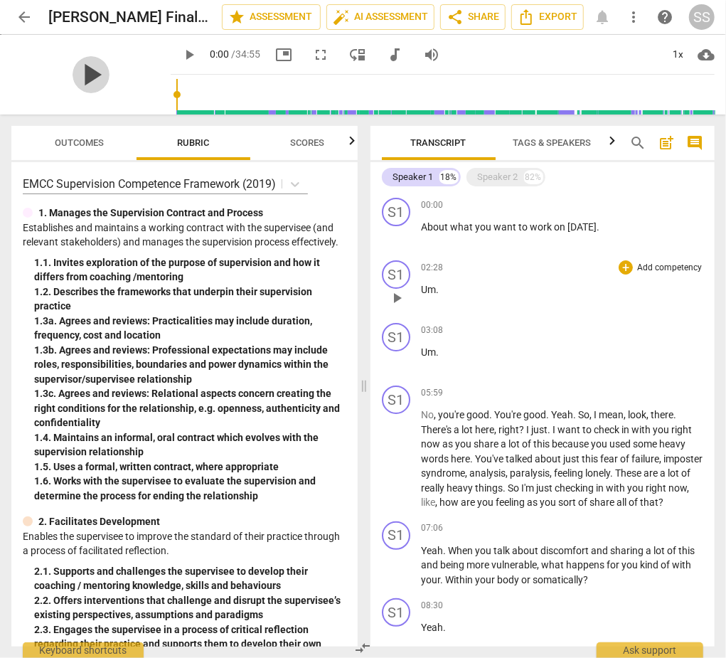
click at [76, 72] on span "play_arrow" at bounding box center [91, 74] width 37 height 37
drag, startPoint x: 166, startPoint y: 87, endPoint x: 132, endPoint y: 83, distance: 35.0
click at [176, 83] on input "range" at bounding box center [445, 94] width 538 height 45
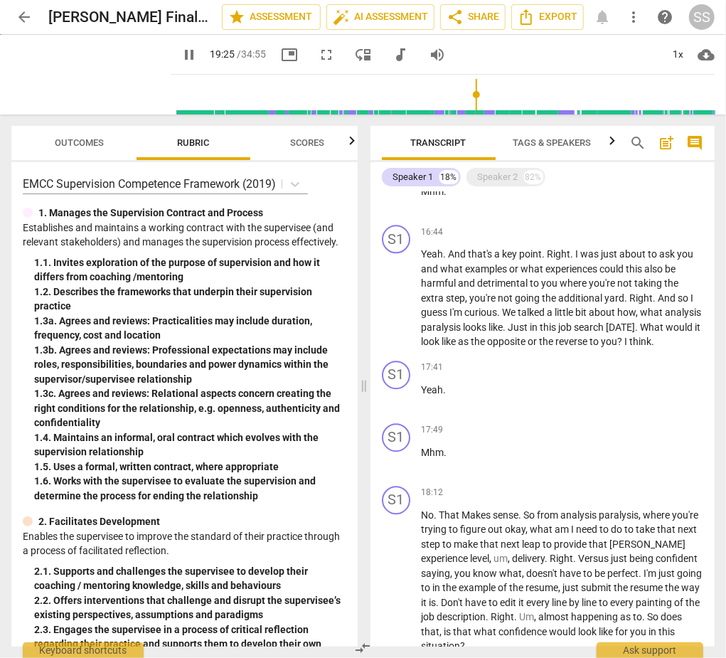
scroll to position [2002, 0]
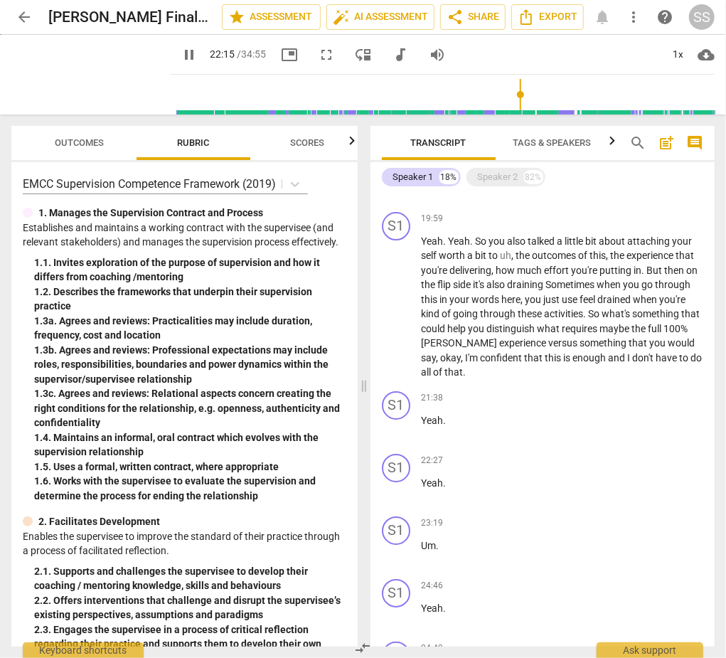
click at [181, 59] on span "pause" at bounding box center [189, 54] width 17 height 17
click at [181, 47] on span "play_arrow" at bounding box center [189, 54] width 17 height 17
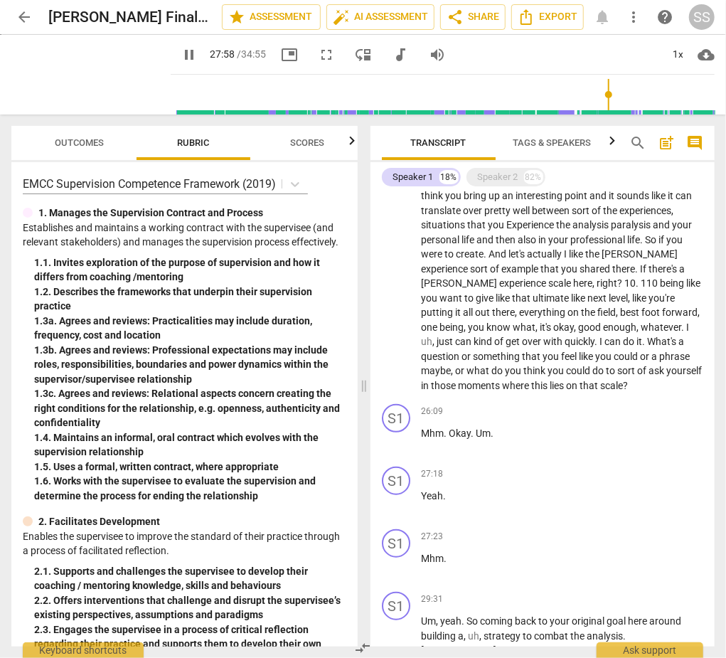
click at [617, 90] on input "range" at bounding box center [445, 94] width 538 height 45
click at [627, 95] on input "range" at bounding box center [445, 94] width 538 height 45
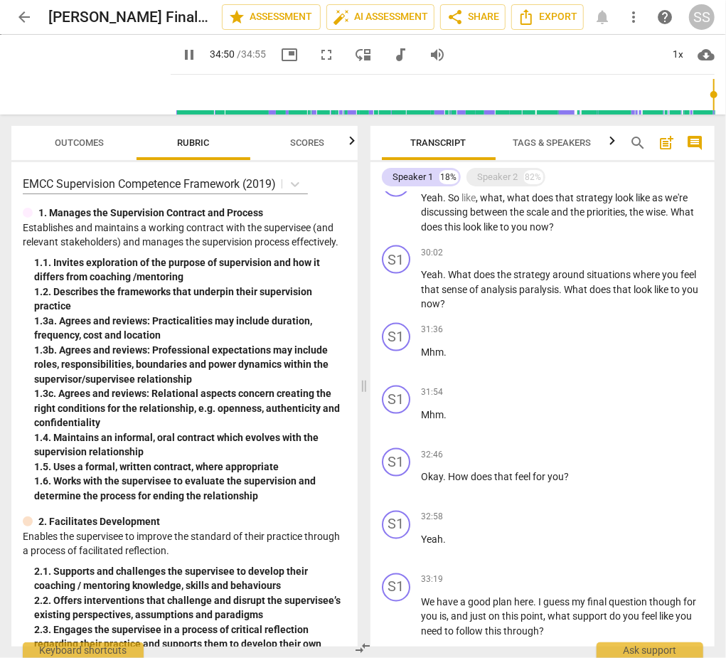
scroll to position [3101, 0]
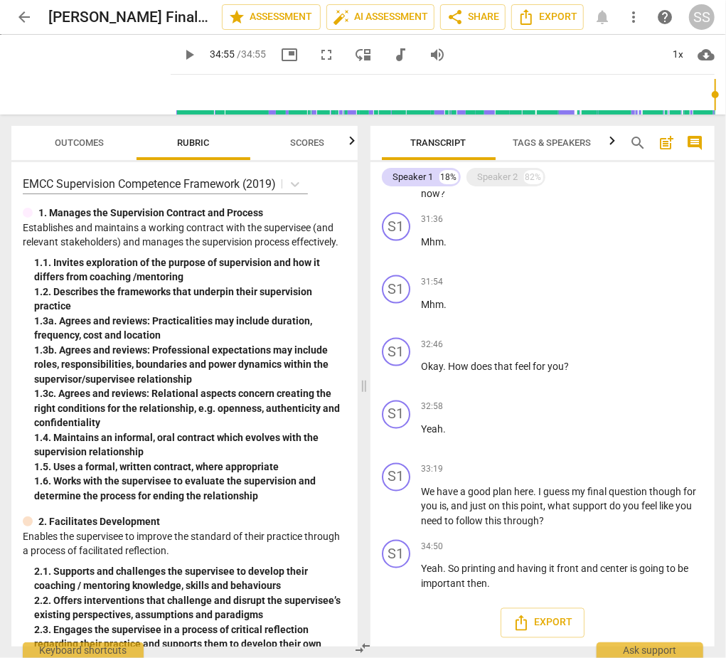
type input "2095"
